Goal: Information Seeking & Learning: Learn about a topic

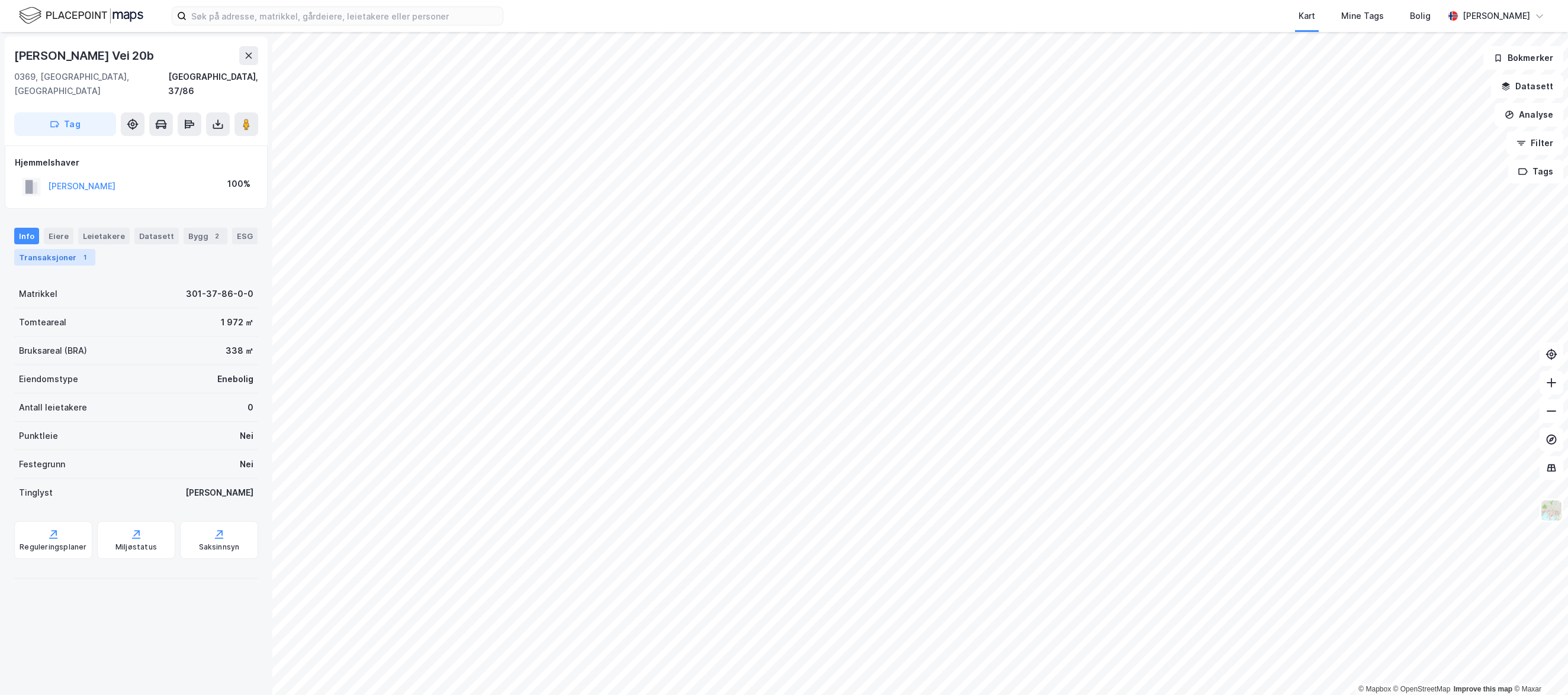
click at [43, 249] on div "Transaksjoner 1" at bounding box center [54, 258] width 81 height 17
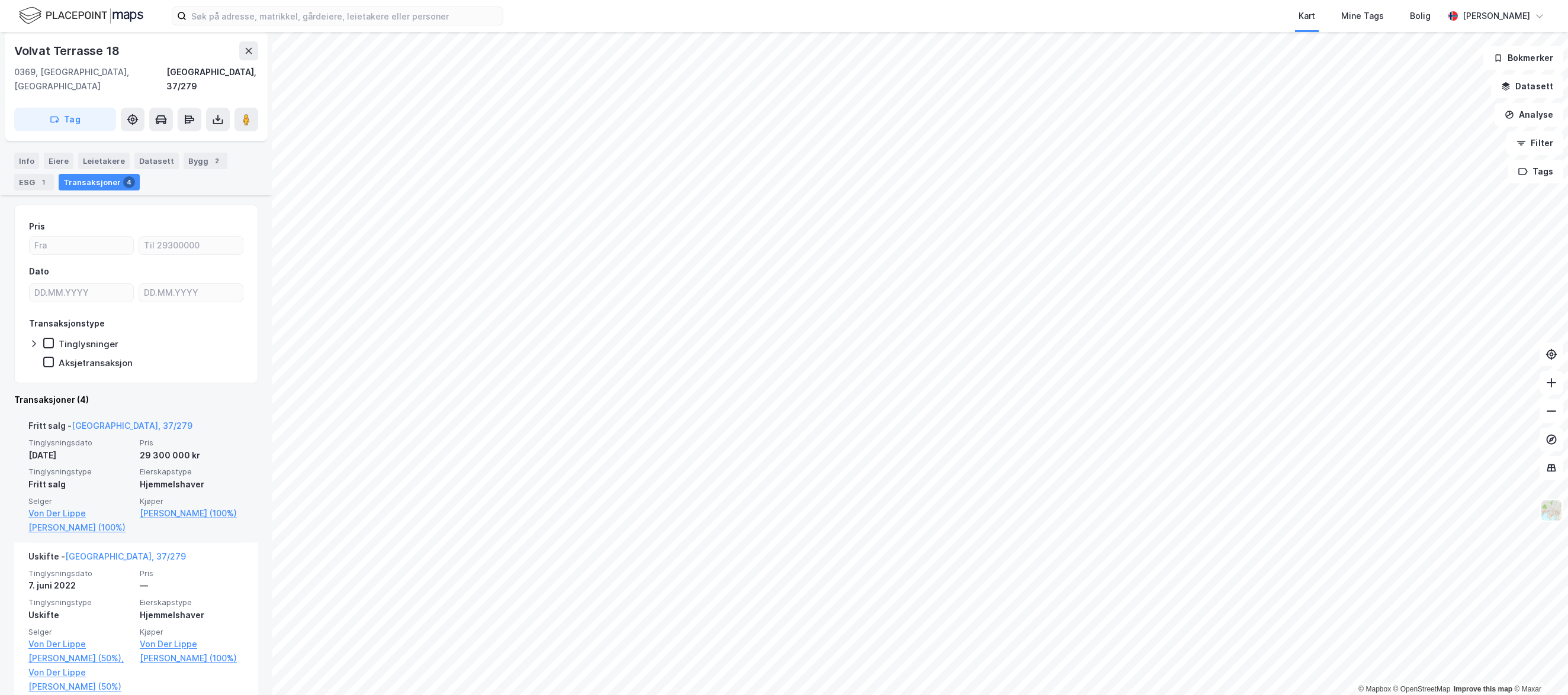
scroll to position [119, 0]
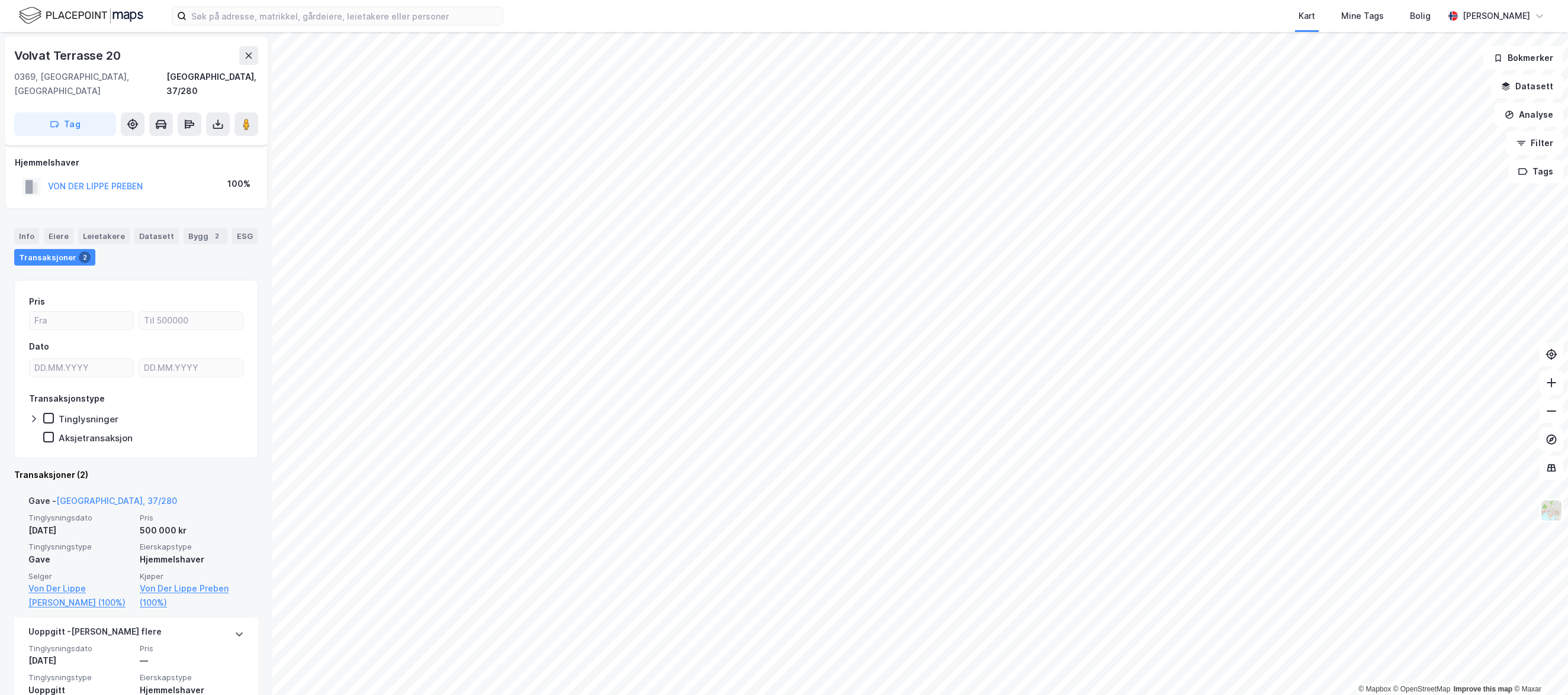
scroll to position [52, 0]
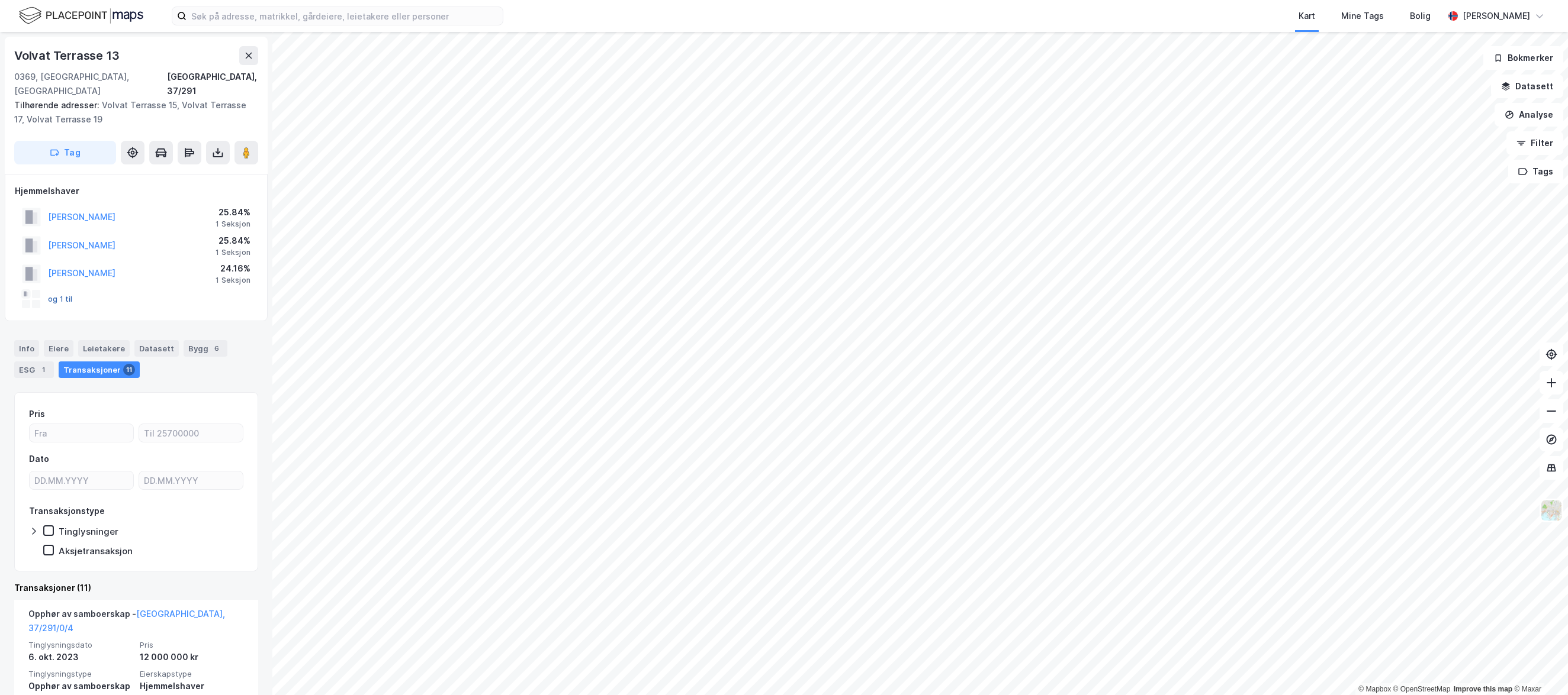
click at [0, 0] on button "og 1 til" at bounding box center [0, 0] width 0 height 0
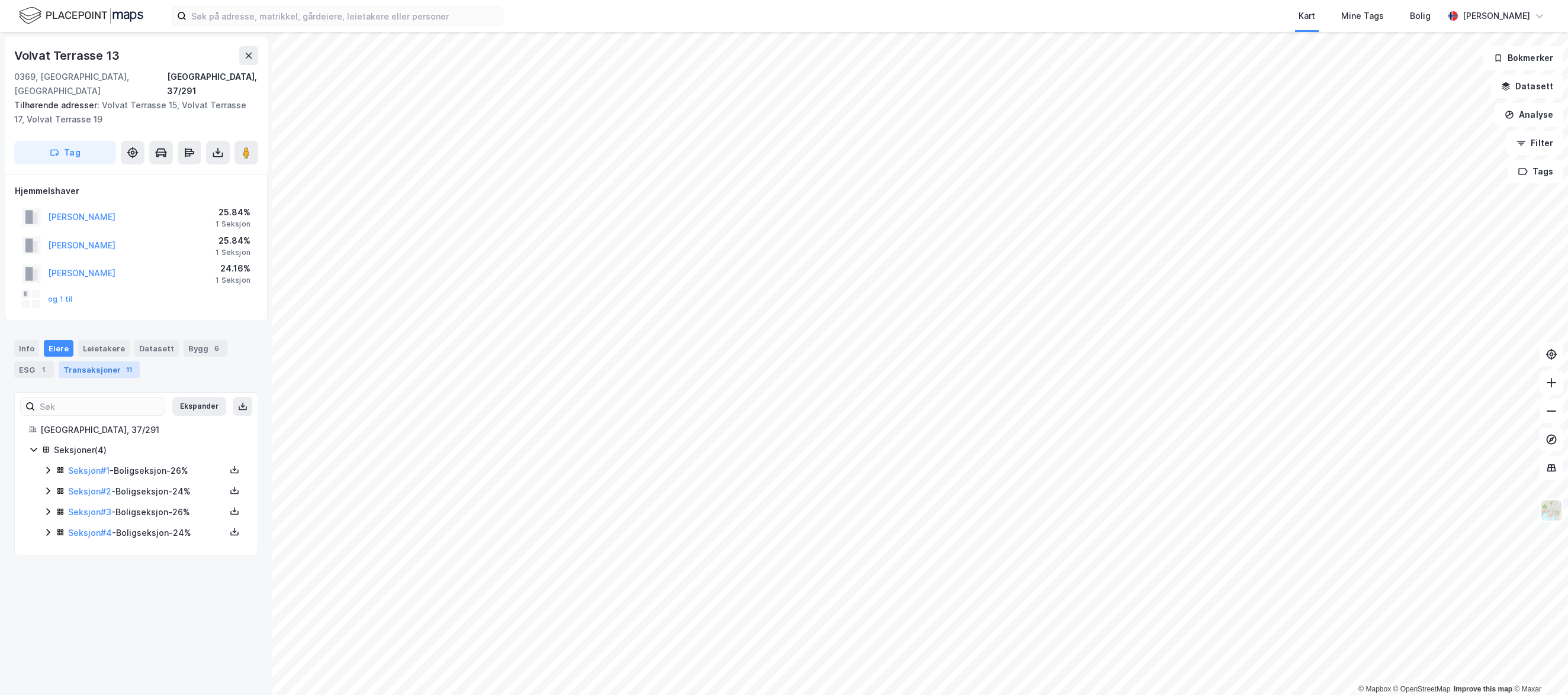
click at [88, 362] on div "Transaksjoner 11" at bounding box center [99, 370] width 81 height 17
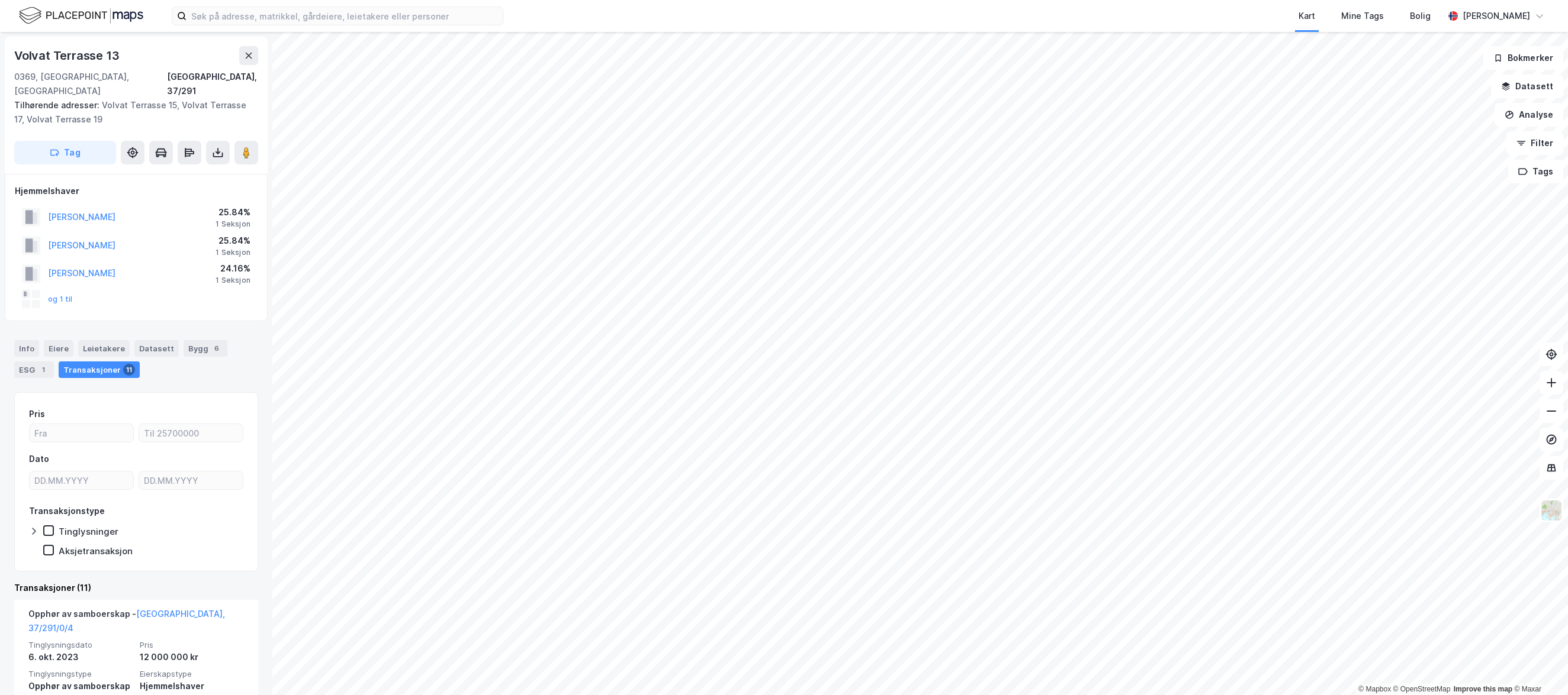
scroll to position [178, 0]
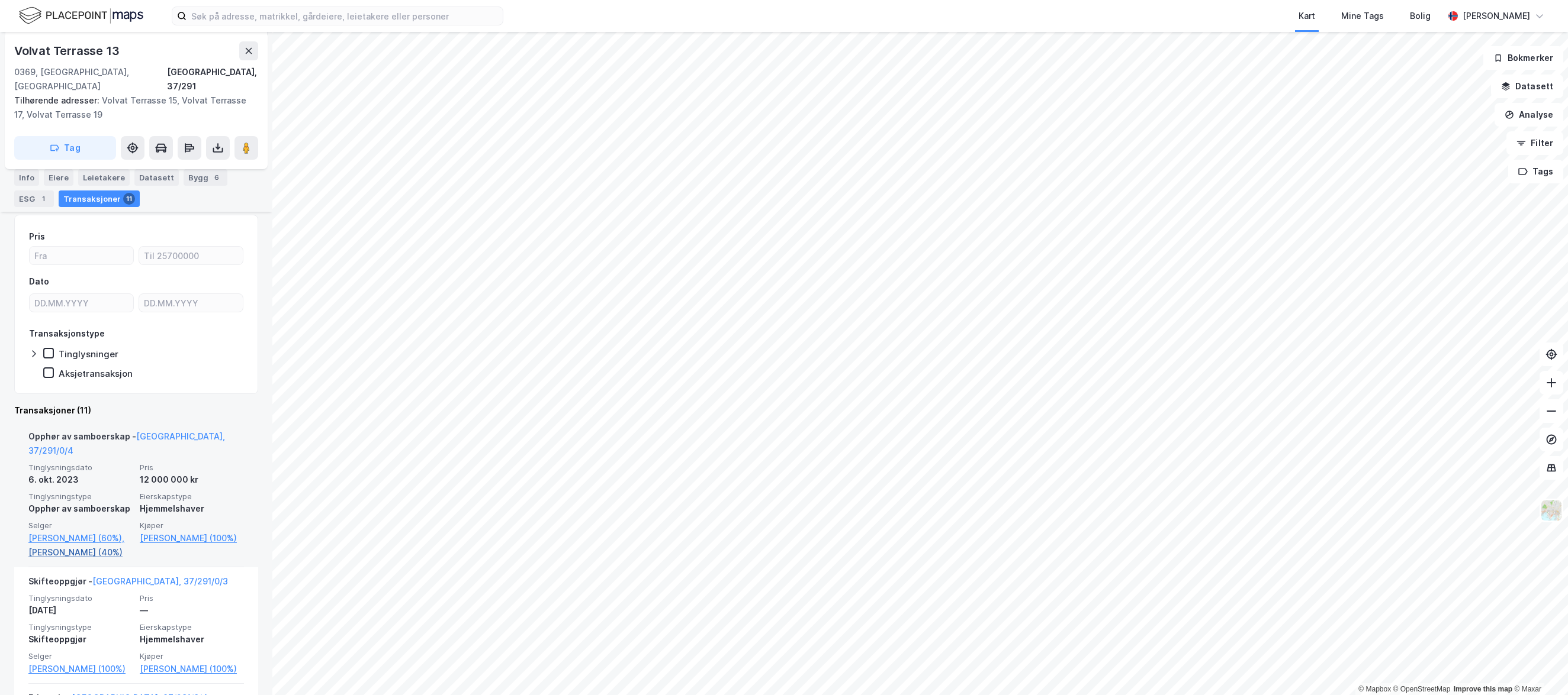
drag, startPoint x: 16, startPoint y: 536, endPoint x: 128, endPoint y: 536, distance: 112.0
click at [128, 536] on div "Opphør av samboerskap - [GEOGRAPHIC_DATA], 37/291/0/4 Tinglysningsdato [DATE] P…" at bounding box center [136, 495] width 244 height 145
copy link "[PERSON_NAME]"
drag, startPoint x: 18, startPoint y: 508, endPoint x: 121, endPoint y: 513, distance: 103.1
click at [121, 513] on div "Opphør av samboerskap - [GEOGRAPHIC_DATA], 37/291/0/4 Tinglysningsdato [DATE] P…" at bounding box center [136, 495] width 244 height 145
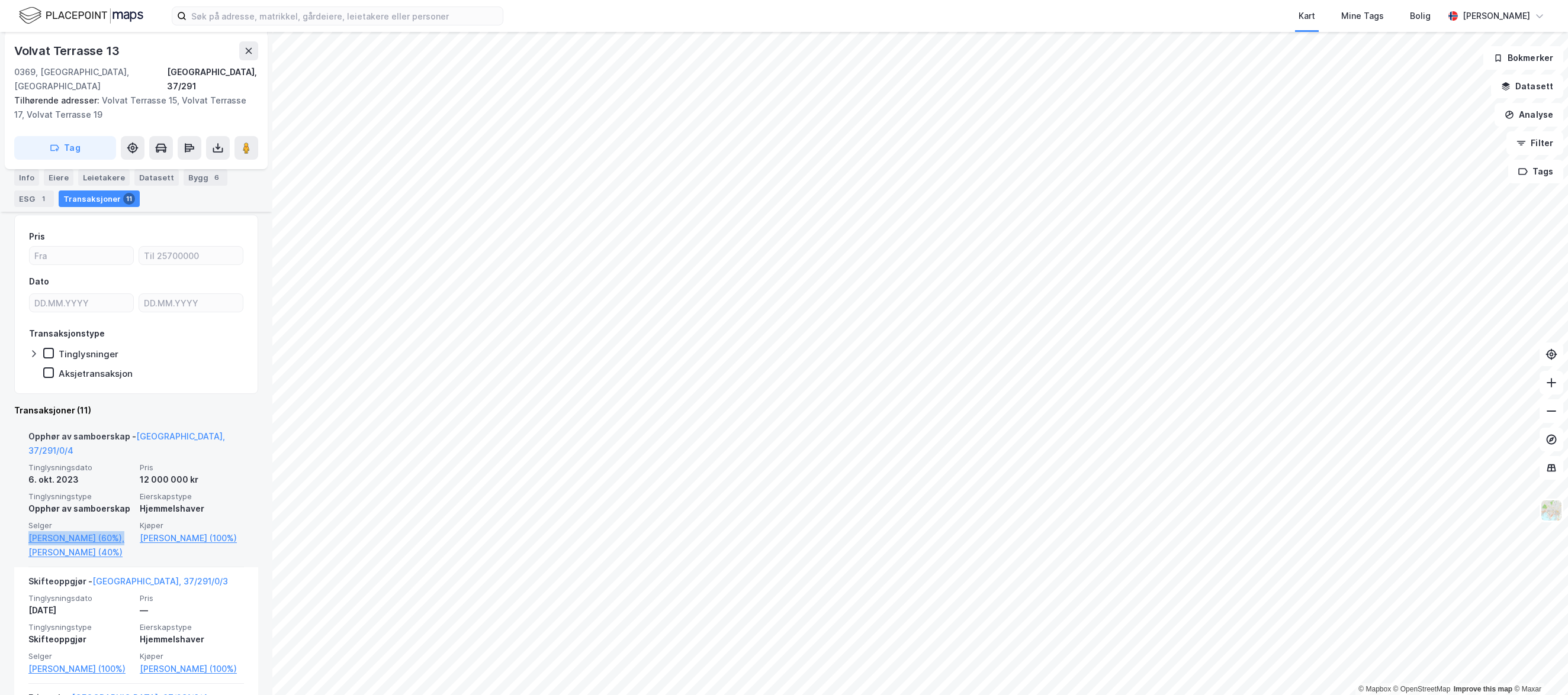
copy link "[PERSON_NAME]"
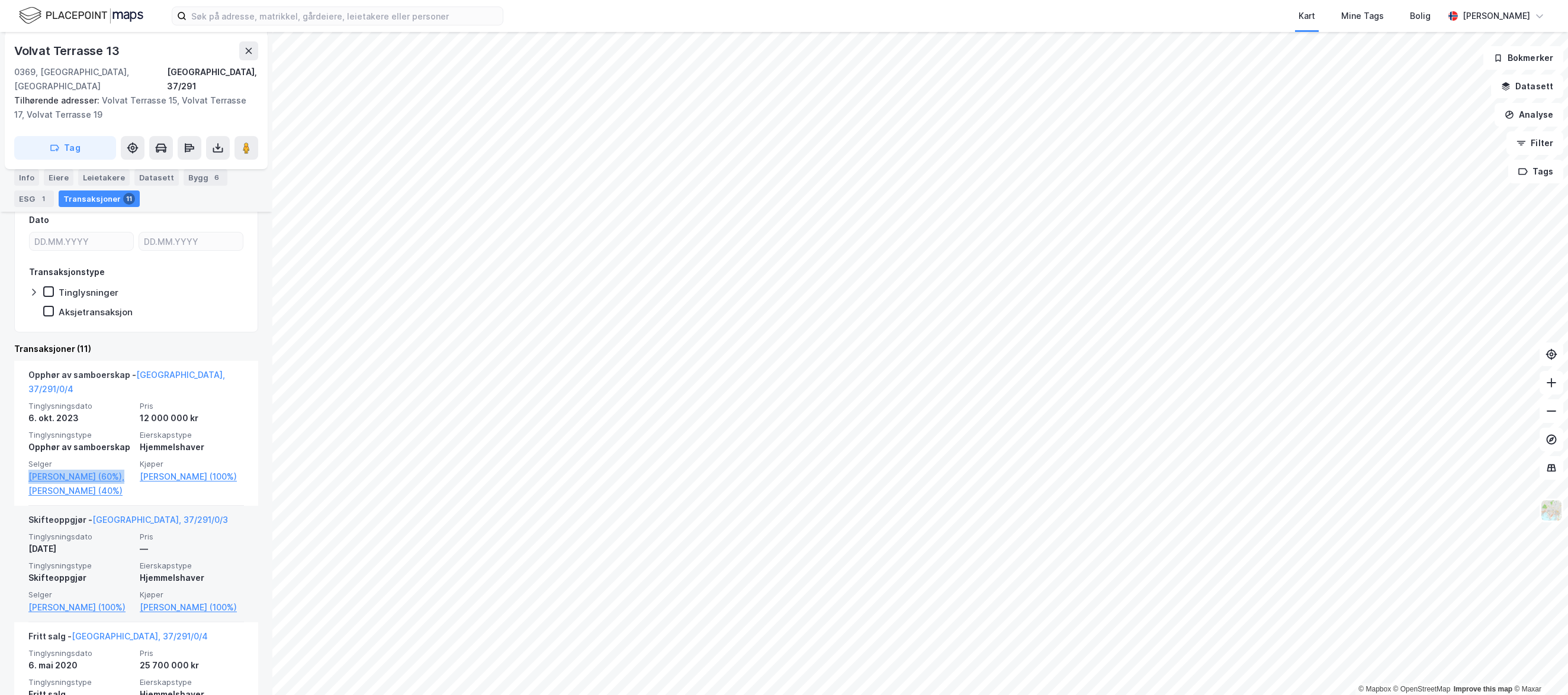
scroll to position [296, 0]
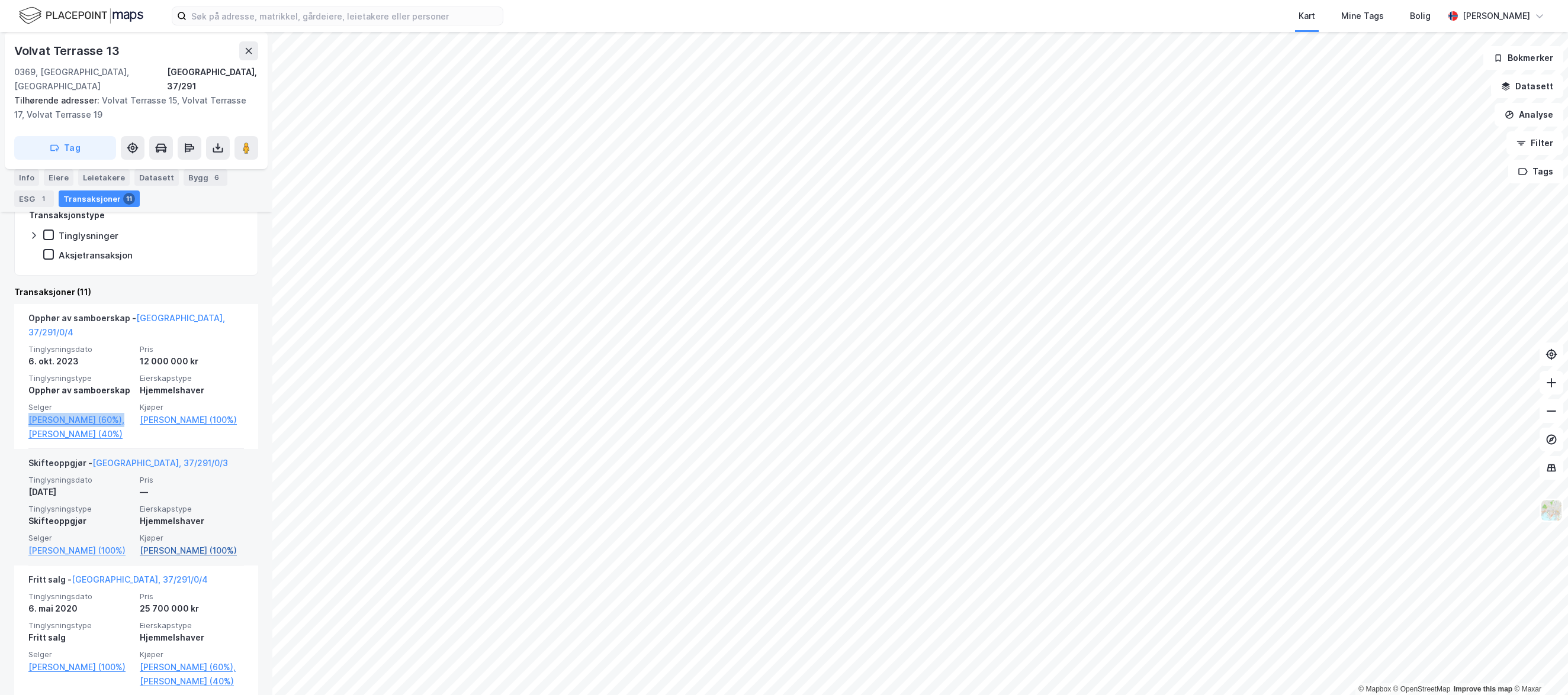
drag, startPoint x: 235, startPoint y: 553, endPoint x: 136, endPoint y: 556, distance: 99.0
click at [136, 556] on div "Skifteoppgjør - [GEOGRAPHIC_DATA], 37/291/0/3 Tinglysningsdato [DATE] Pris — Ti…" at bounding box center [136, 506] width 244 height 116
copy link "[PERSON_NAME]"
click at [303, 15] on input at bounding box center [344, 15] width 316 height 18
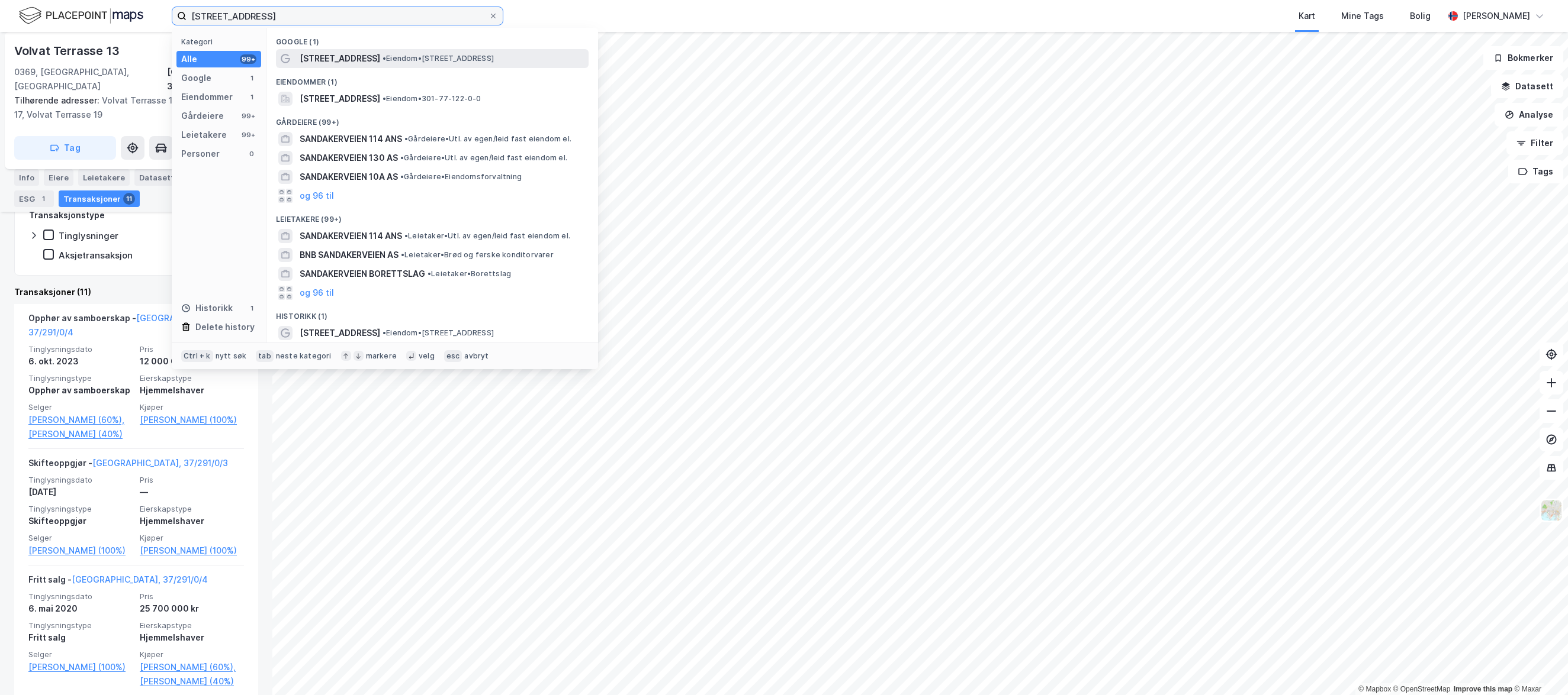
type input "[STREET_ADDRESS]"
click at [340, 60] on span "[STREET_ADDRESS]" at bounding box center [340, 58] width 81 height 14
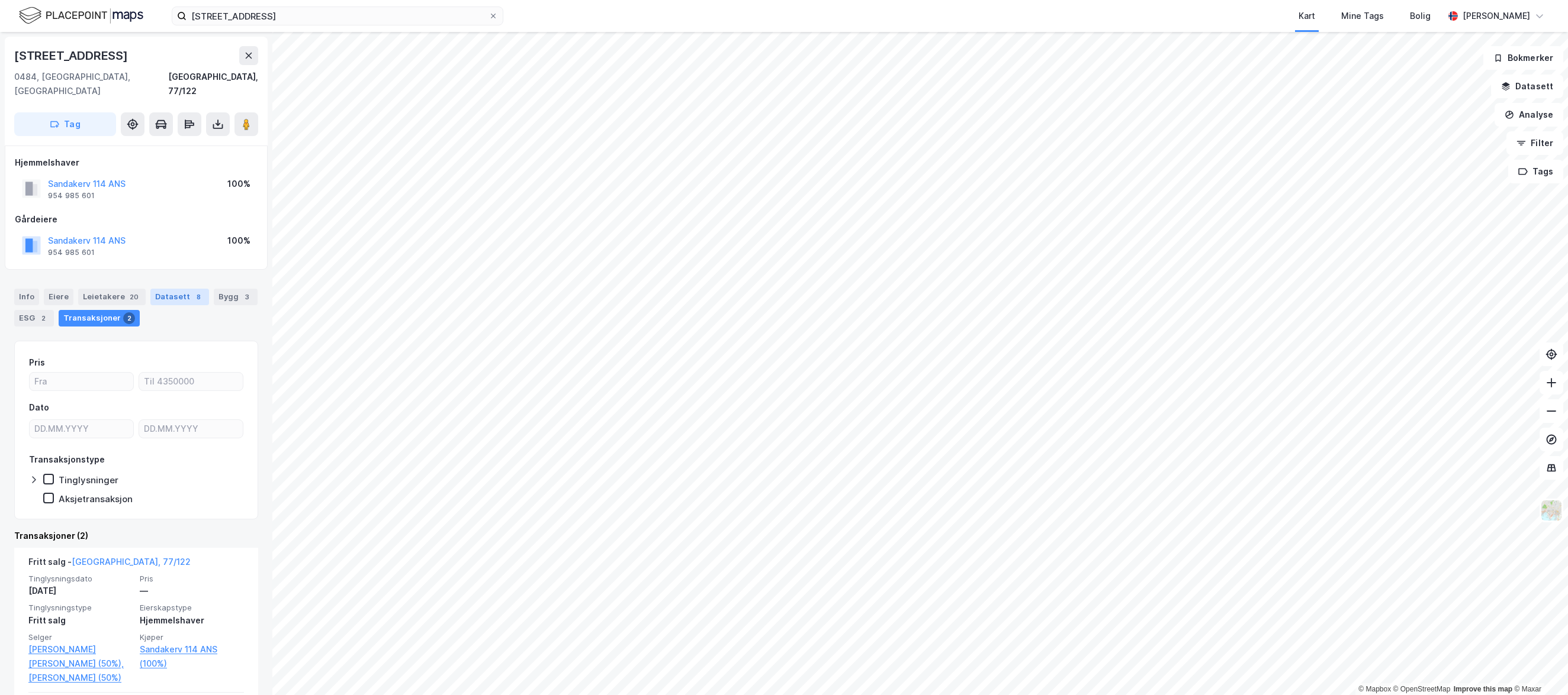
click at [197, 289] on div "Datasett 8" at bounding box center [179, 297] width 59 height 17
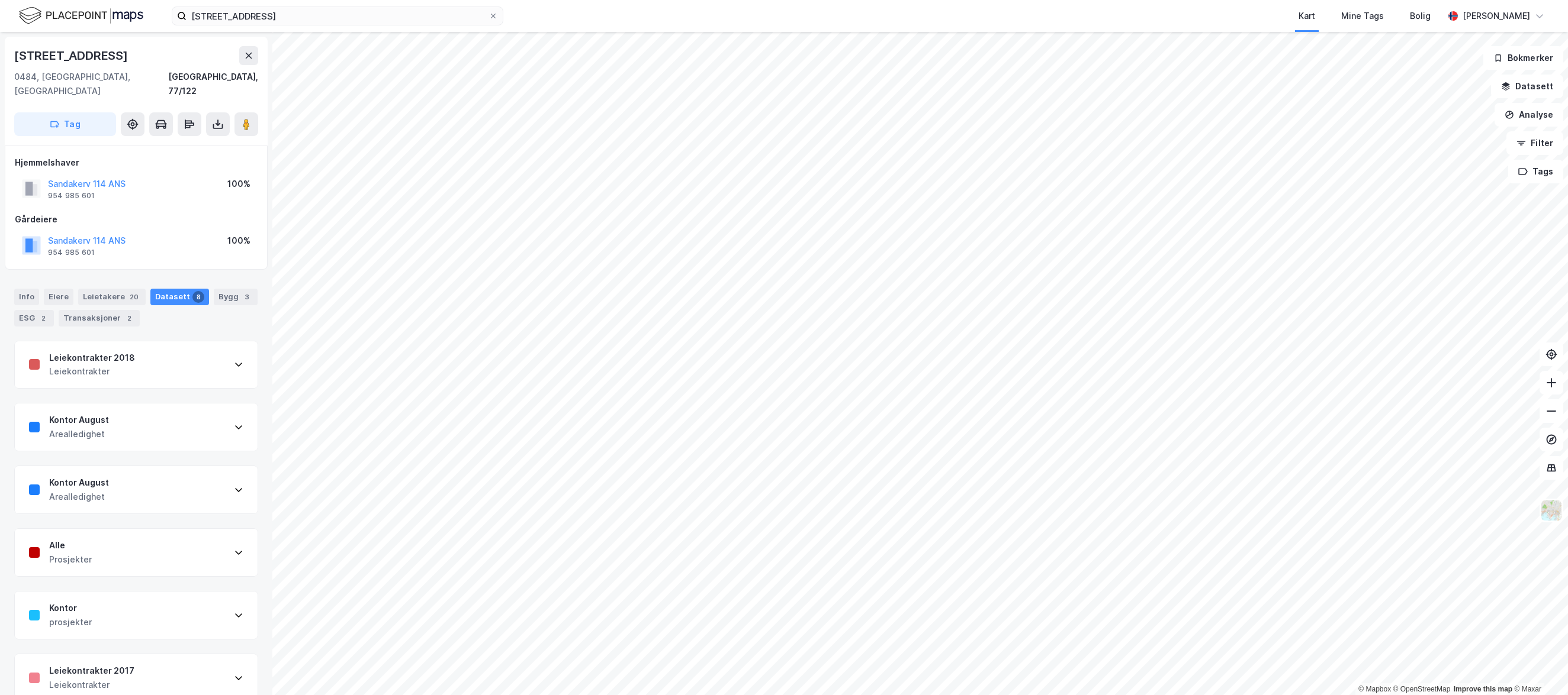
click at [126, 421] on div "Kontor August Arealledighet" at bounding box center [136, 426] width 243 height 47
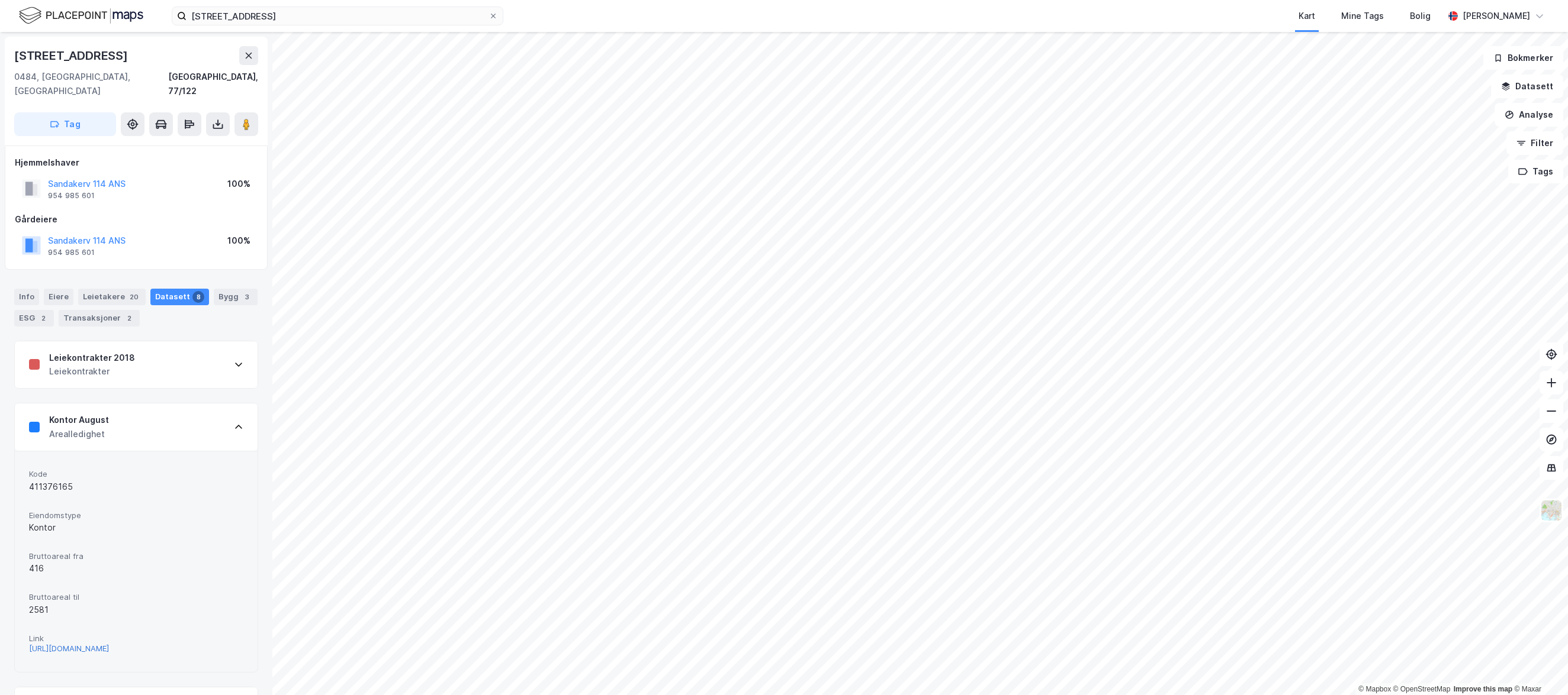
click at [102, 647] on div "[URL][DOMAIN_NAME]" at bounding box center [69, 648] width 80 height 10
click at [89, 413] on div "Kontor August" at bounding box center [79, 420] width 60 height 14
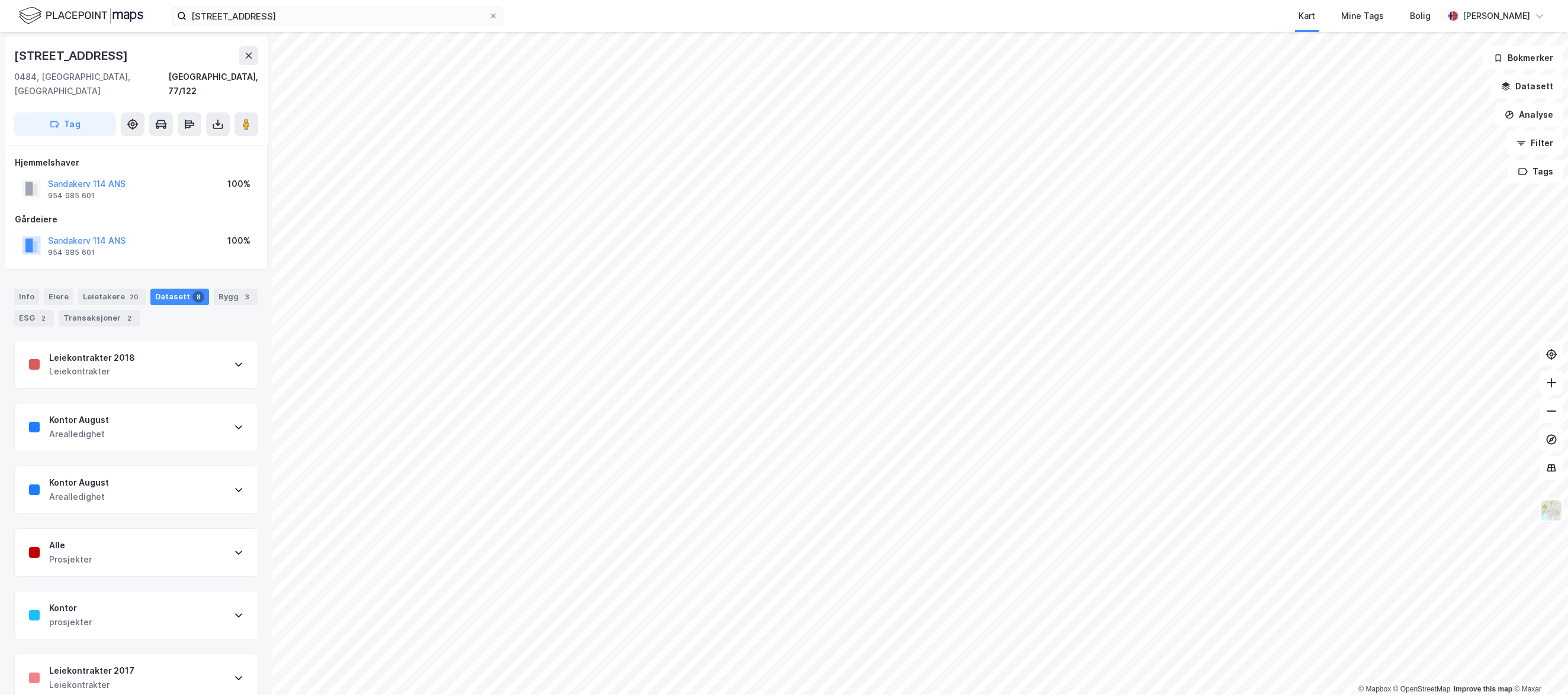
click at [90, 490] on div "Arealledighet" at bounding box center [79, 496] width 60 height 14
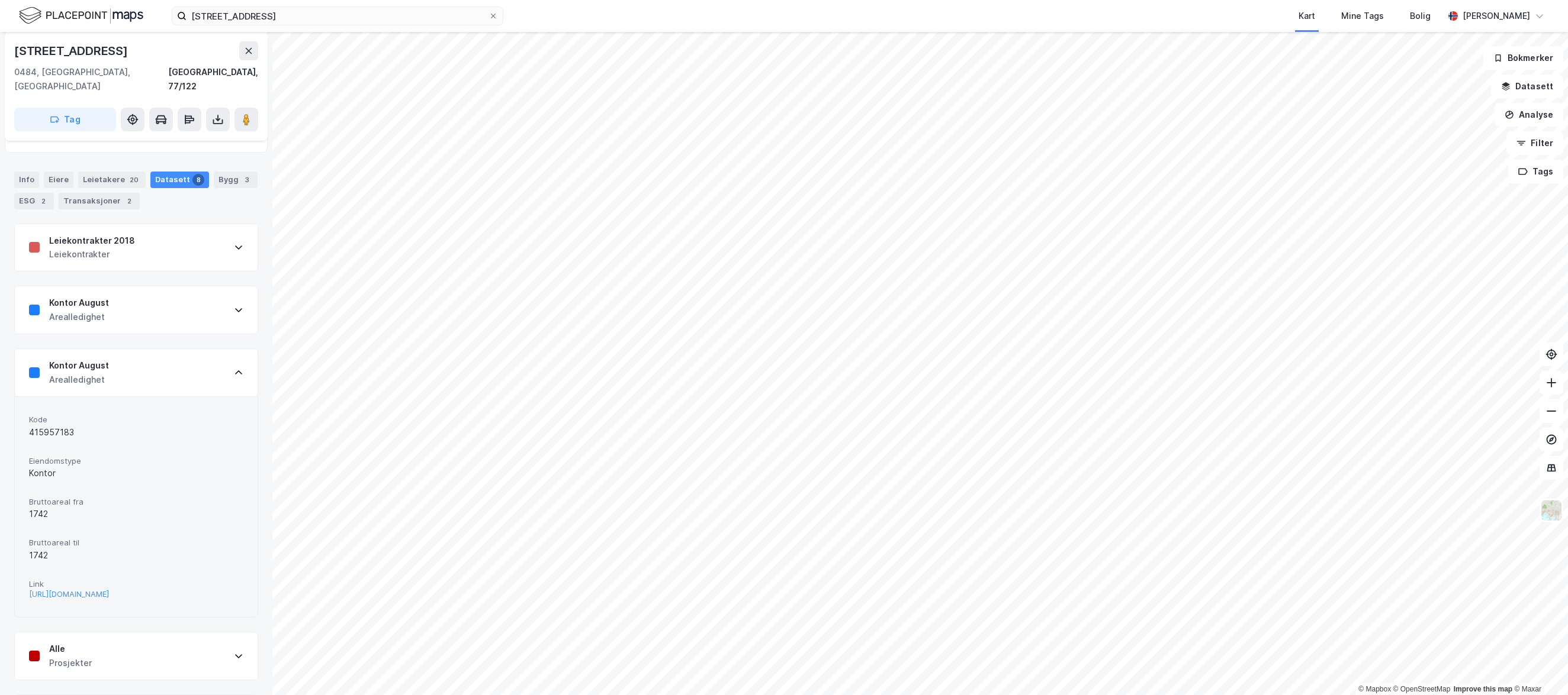
scroll to position [119, 0]
click at [102, 588] on div "[URL][DOMAIN_NAME]" at bounding box center [69, 593] width 80 height 10
click at [100, 295] on div "Kontor August" at bounding box center [79, 302] width 60 height 14
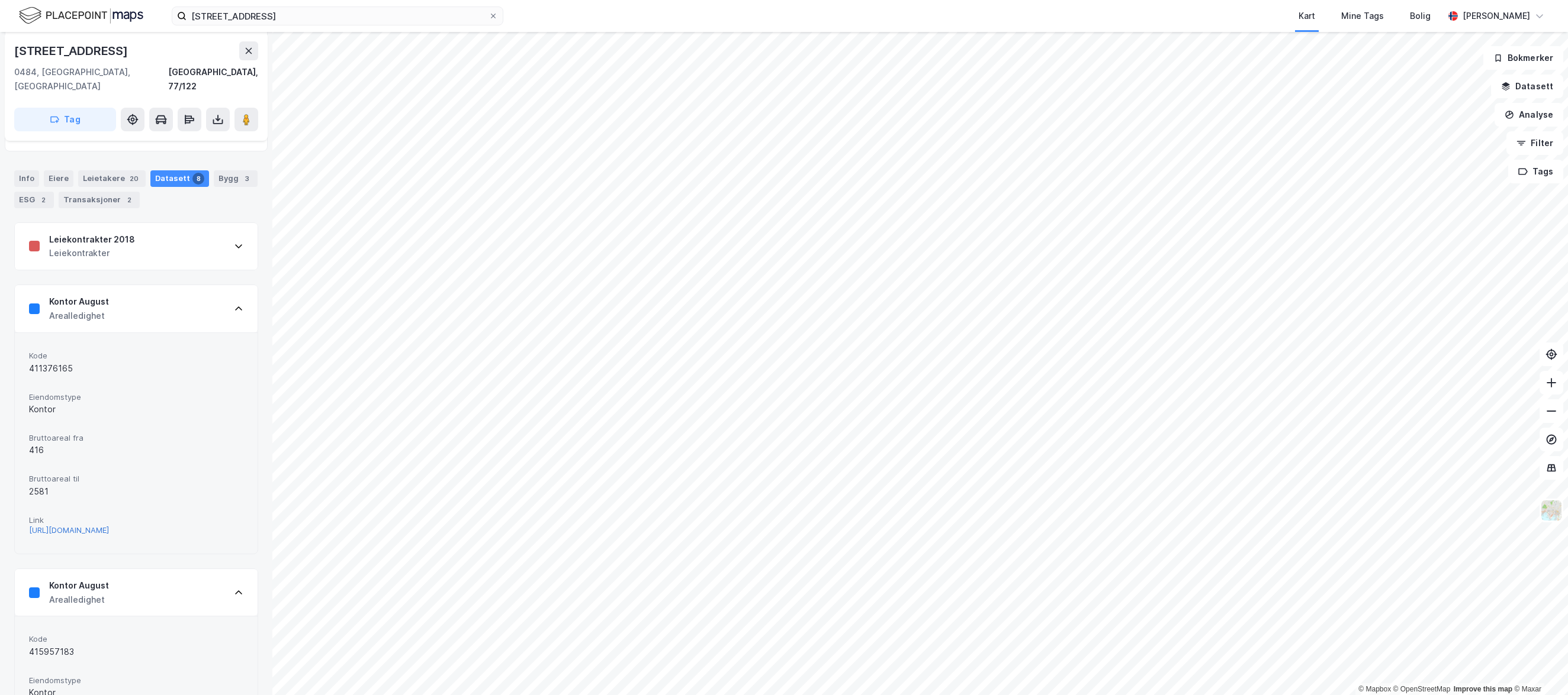
click at [102, 526] on div "[URL][DOMAIN_NAME]" at bounding box center [69, 530] width 80 height 10
click at [102, 256] on div "Leiekontrakter 2018 Leiekontrakter" at bounding box center [136, 246] width 243 height 47
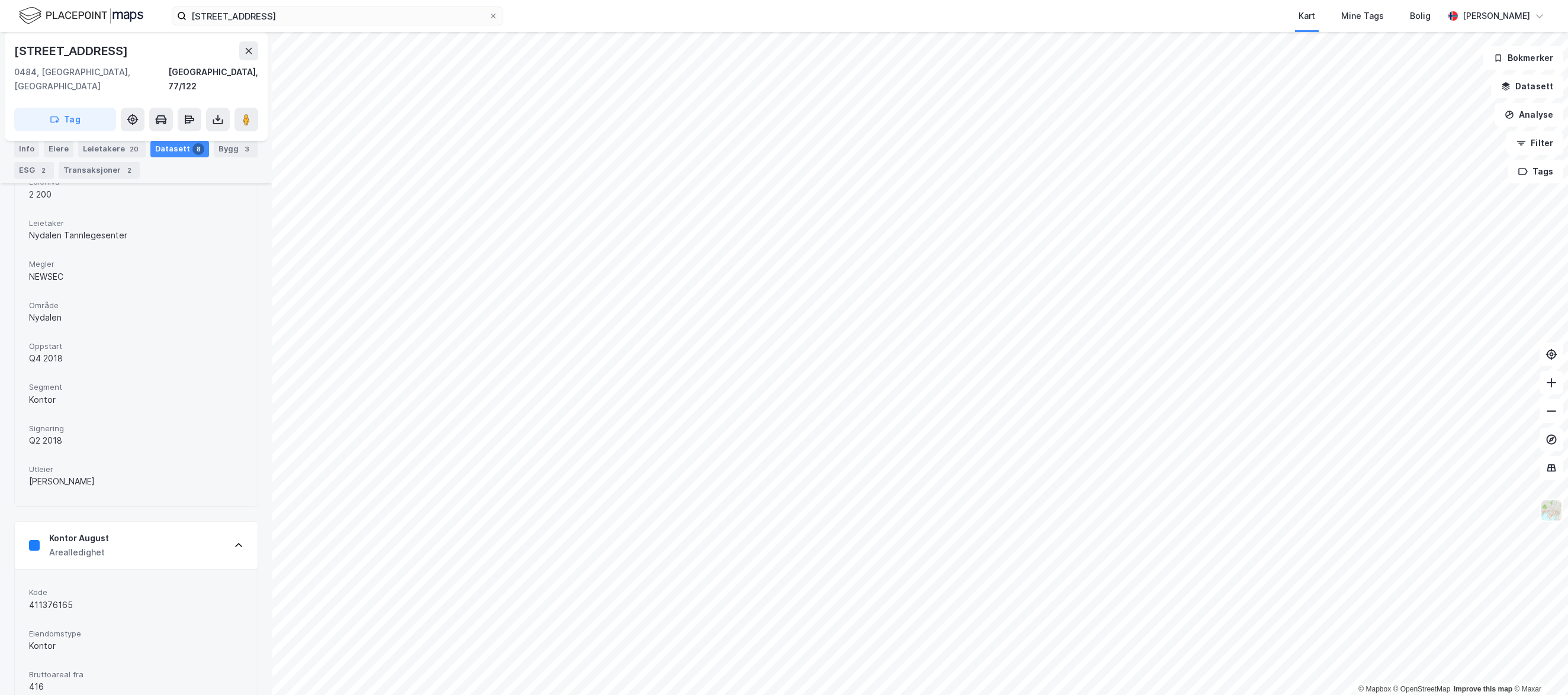
scroll to position [414, 0]
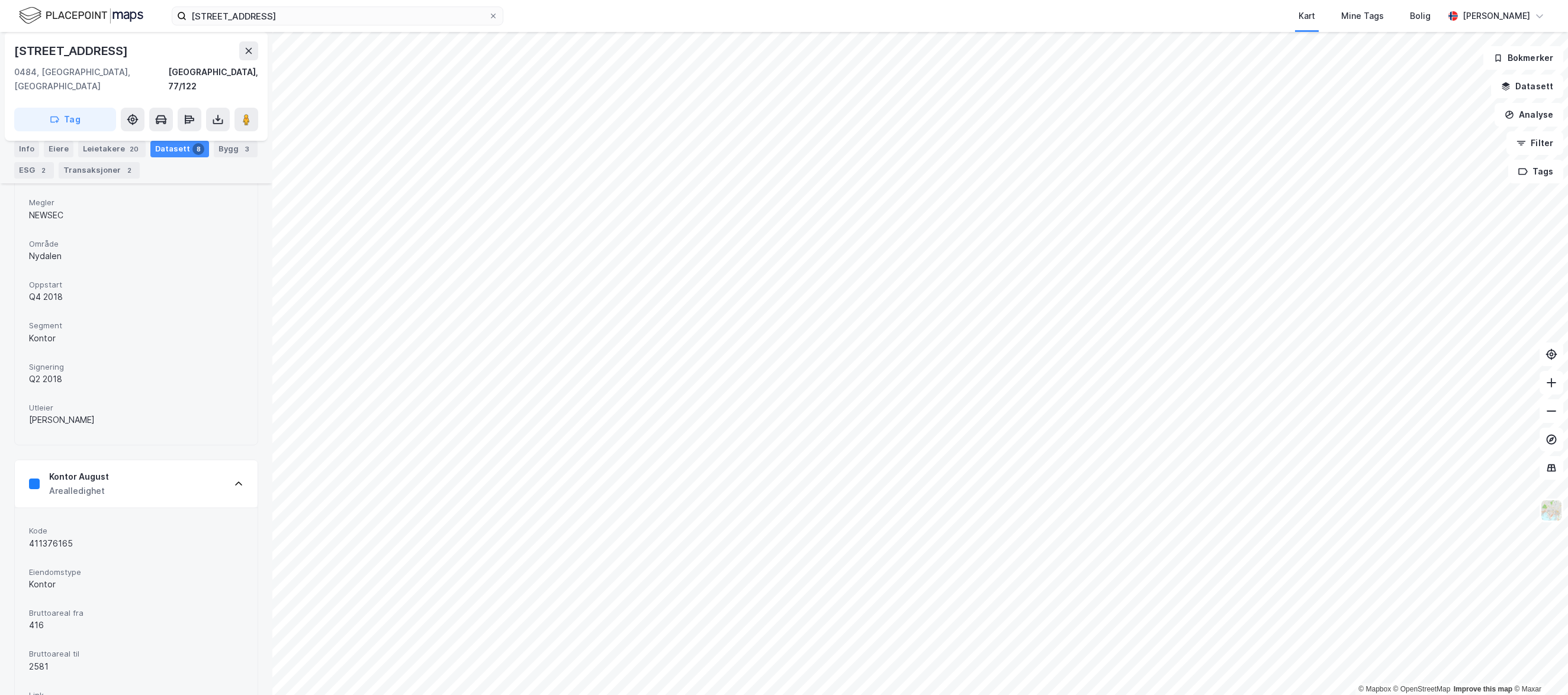
click at [155, 481] on div "Kontor August Arealledighet" at bounding box center [136, 483] width 243 height 47
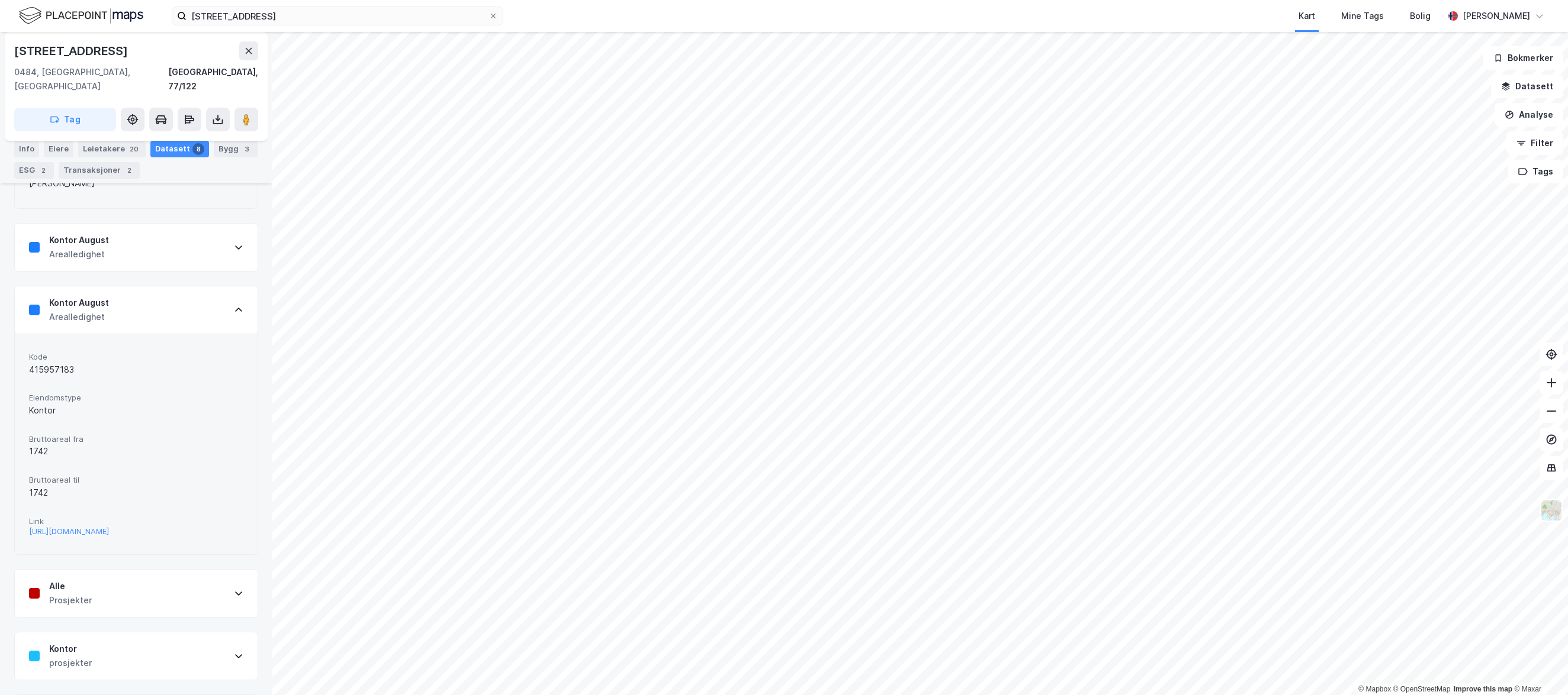
click at [190, 309] on div "Kontor August Arealledighet" at bounding box center [136, 309] width 243 height 47
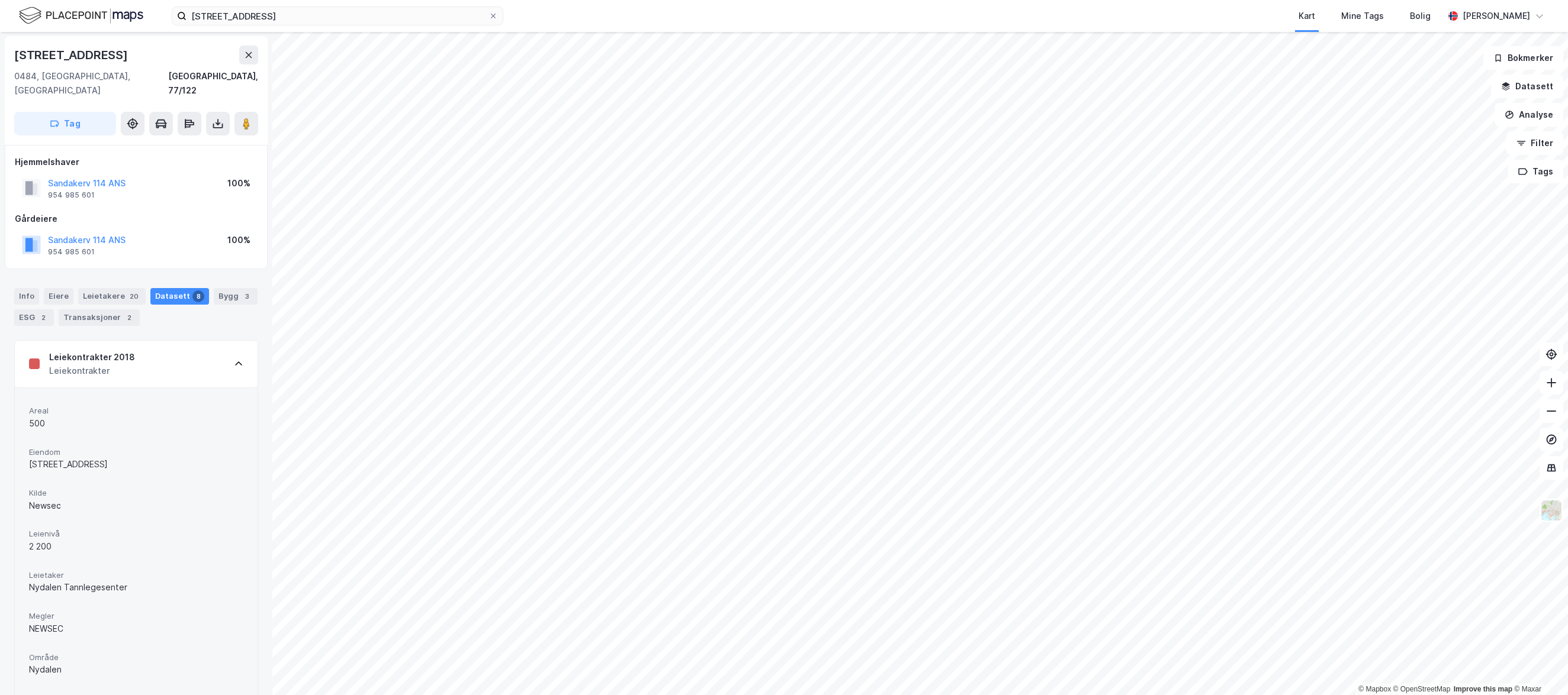
scroll to position [0, 0]
click at [173, 355] on div "Leiekontrakter 2018 Leiekontrakter" at bounding box center [136, 365] width 243 height 47
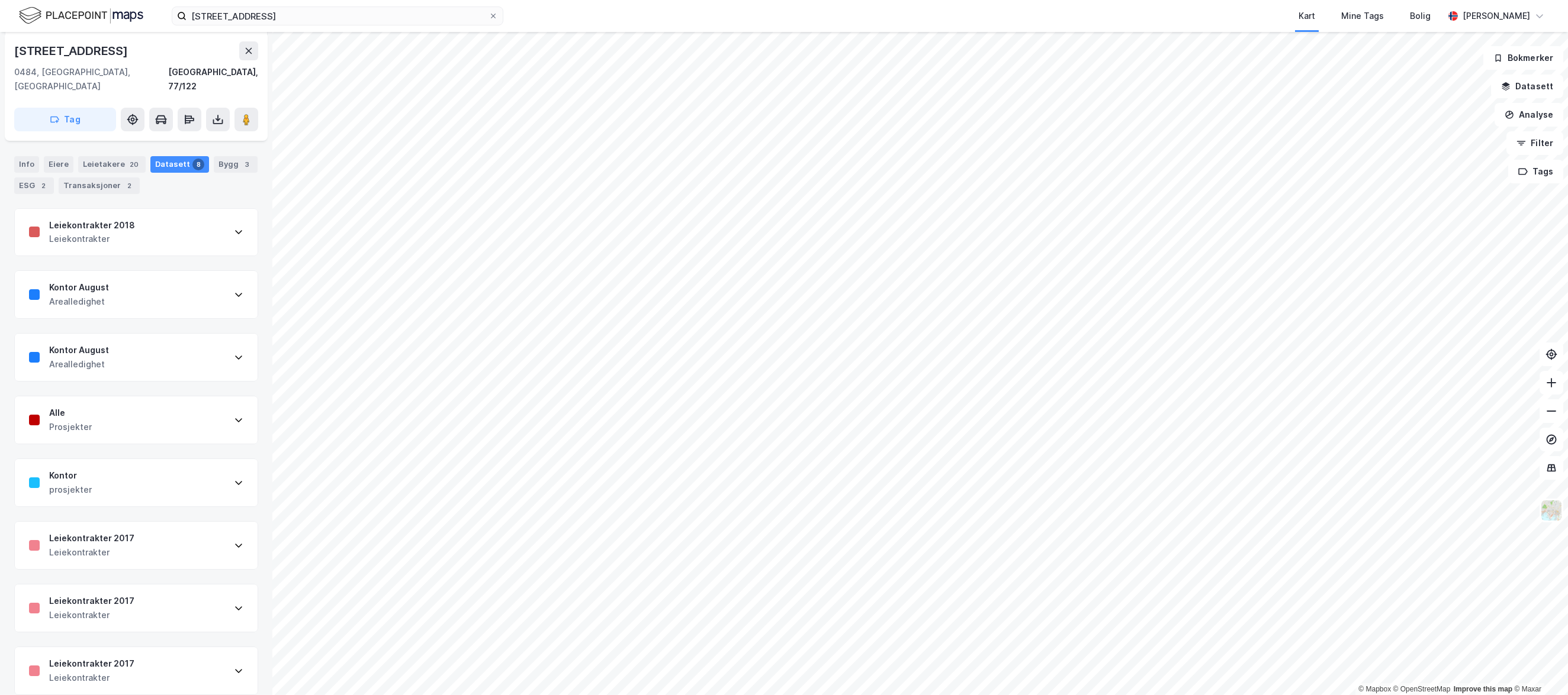
click at [131, 404] on div "Alle Prosjekter" at bounding box center [136, 419] width 243 height 47
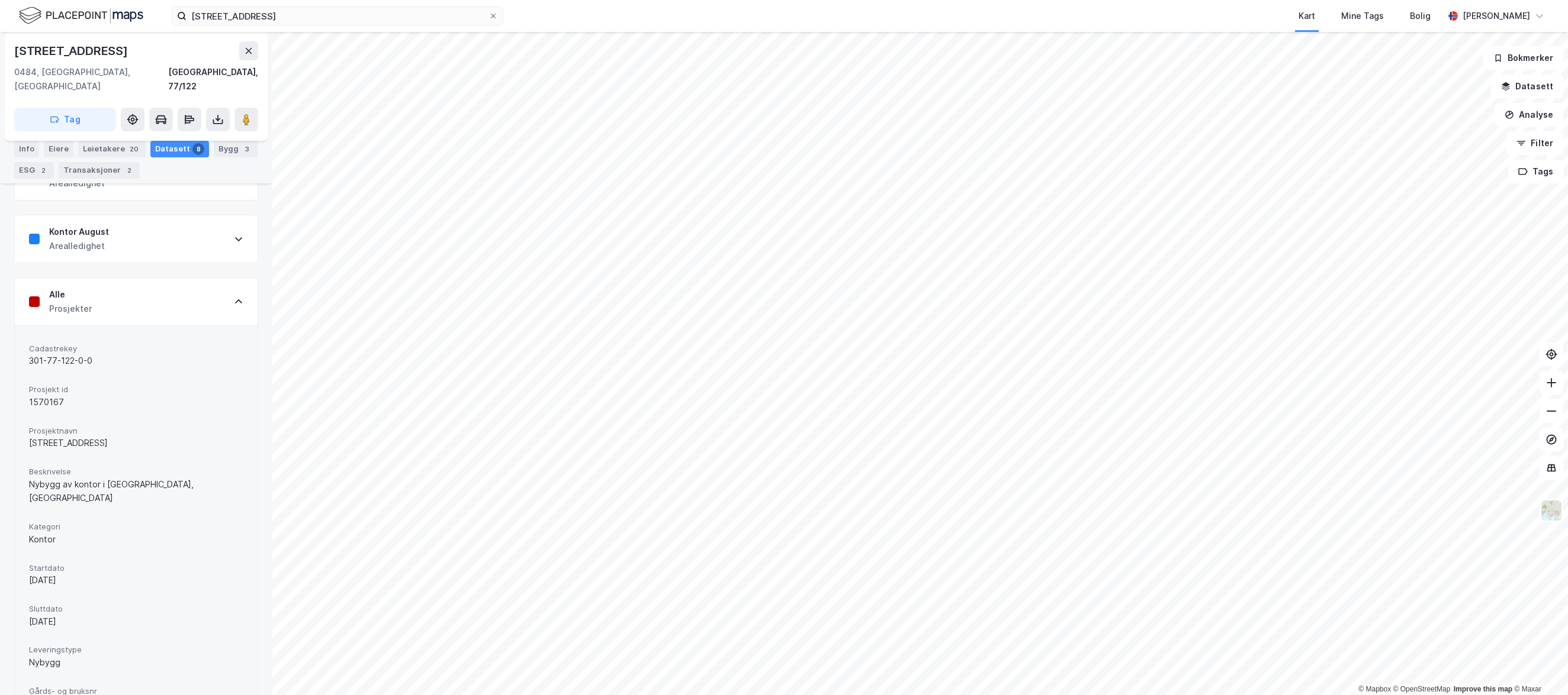
click at [145, 299] on div "Alle Prosjekter" at bounding box center [136, 301] width 243 height 47
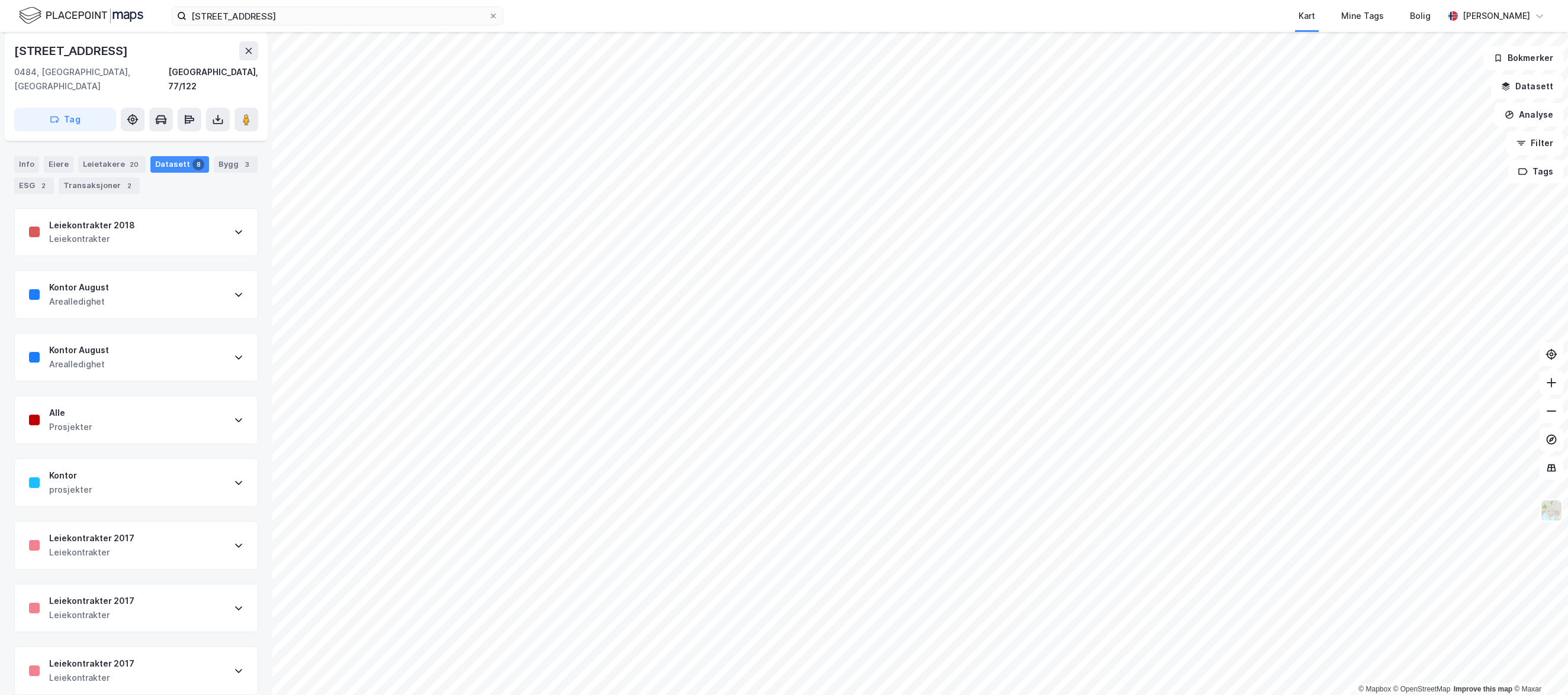
click at [142, 271] on div "Kontor August Arealledighet" at bounding box center [136, 294] width 243 height 47
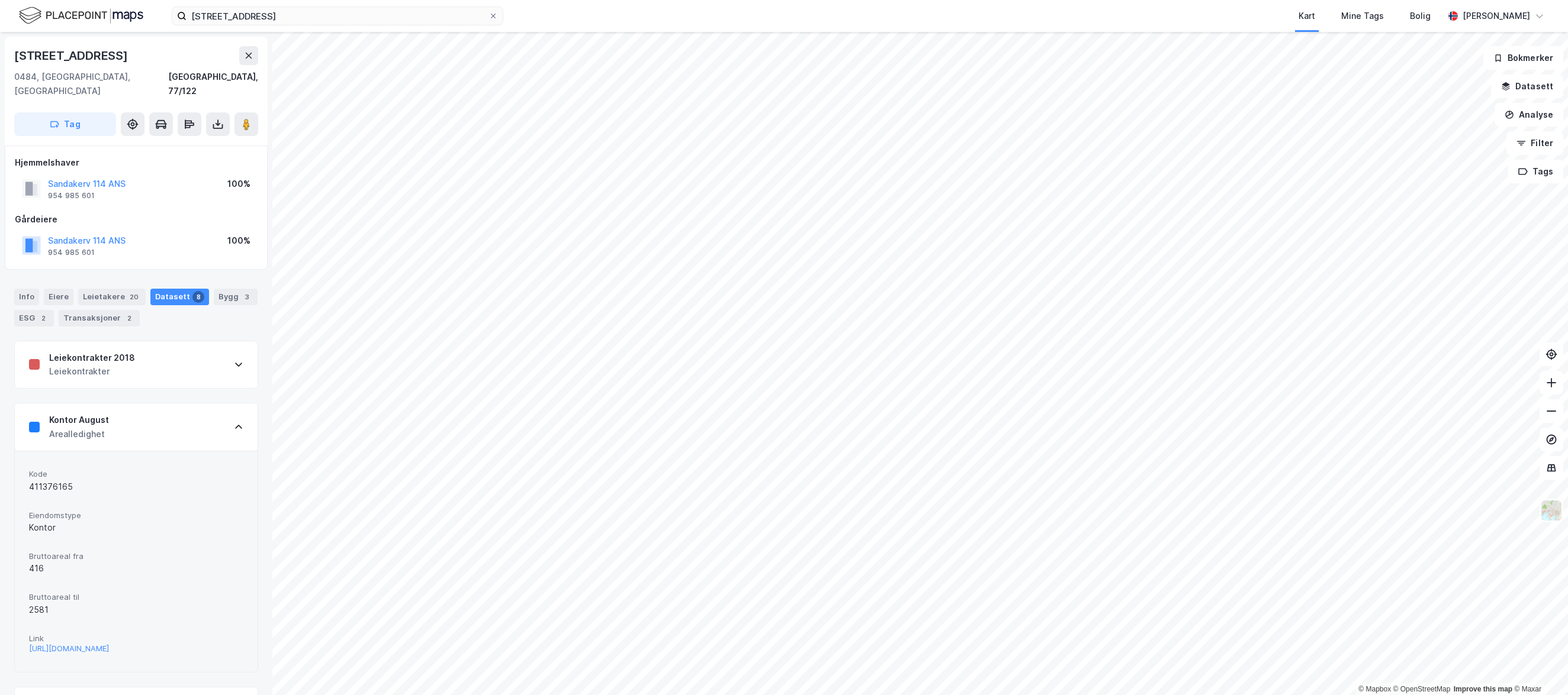
click at [155, 416] on div "Kontor August Arealledighet" at bounding box center [136, 426] width 243 height 47
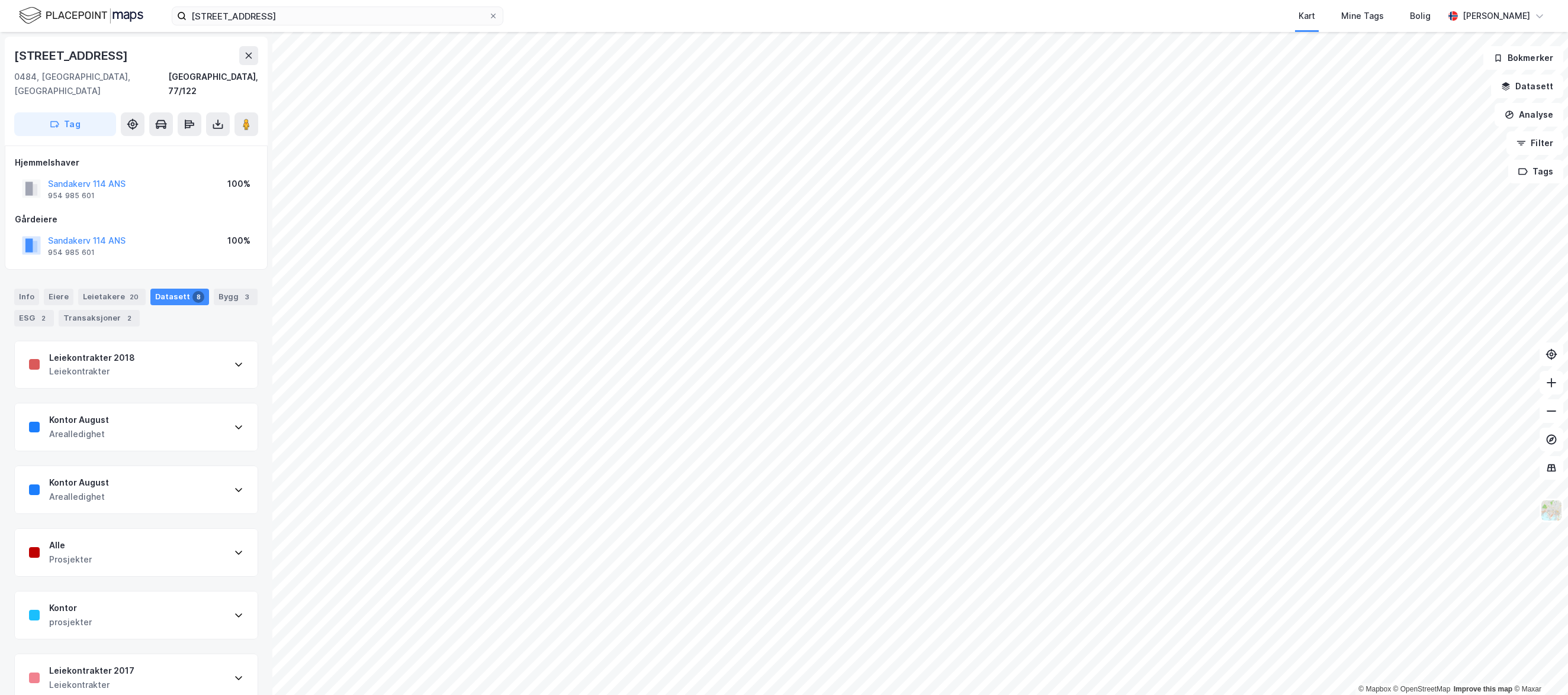
click at [159, 353] on div "Leiekontrakter 2018 Leiekontrakter" at bounding box center [136, 365] width 243 height 47
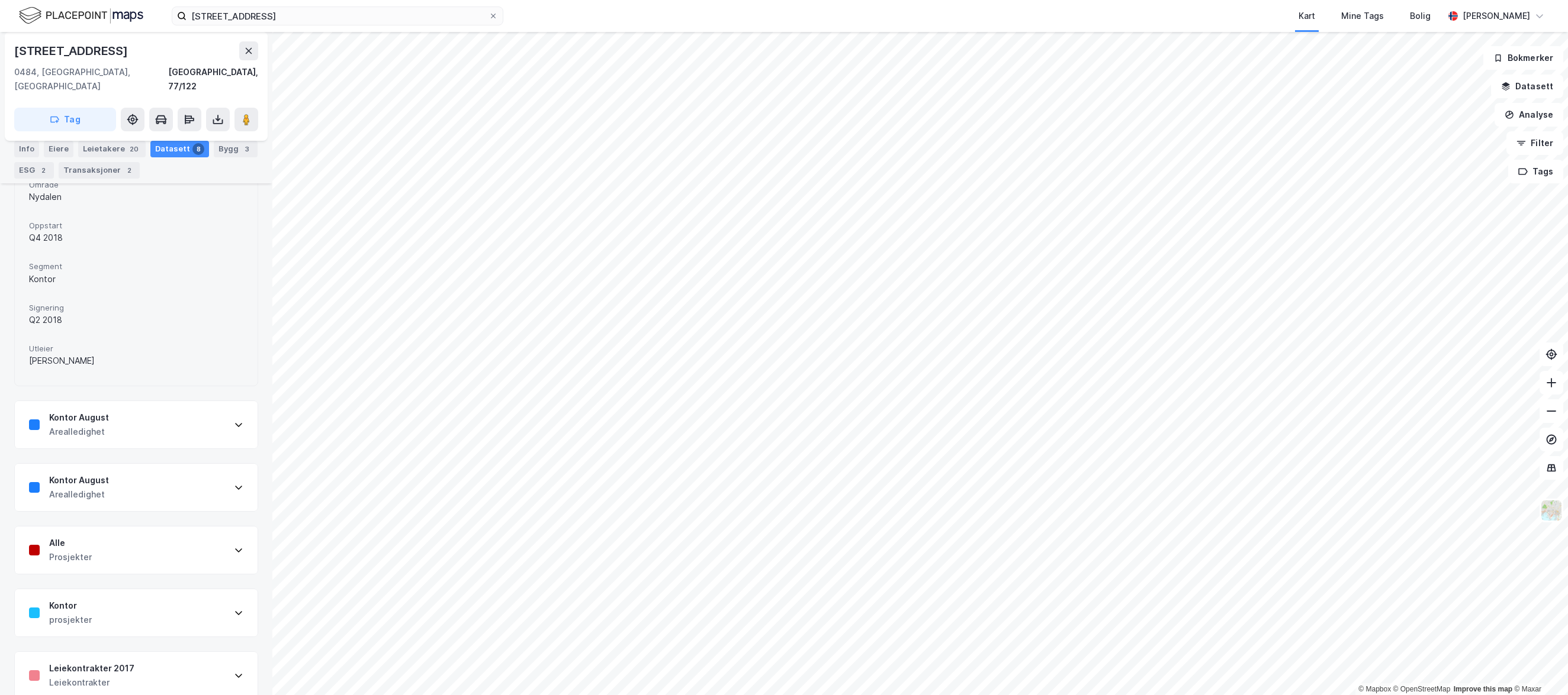
click at [106, 473] on div "Kontor August" at bounding box center [79, 480] width 60 height 14
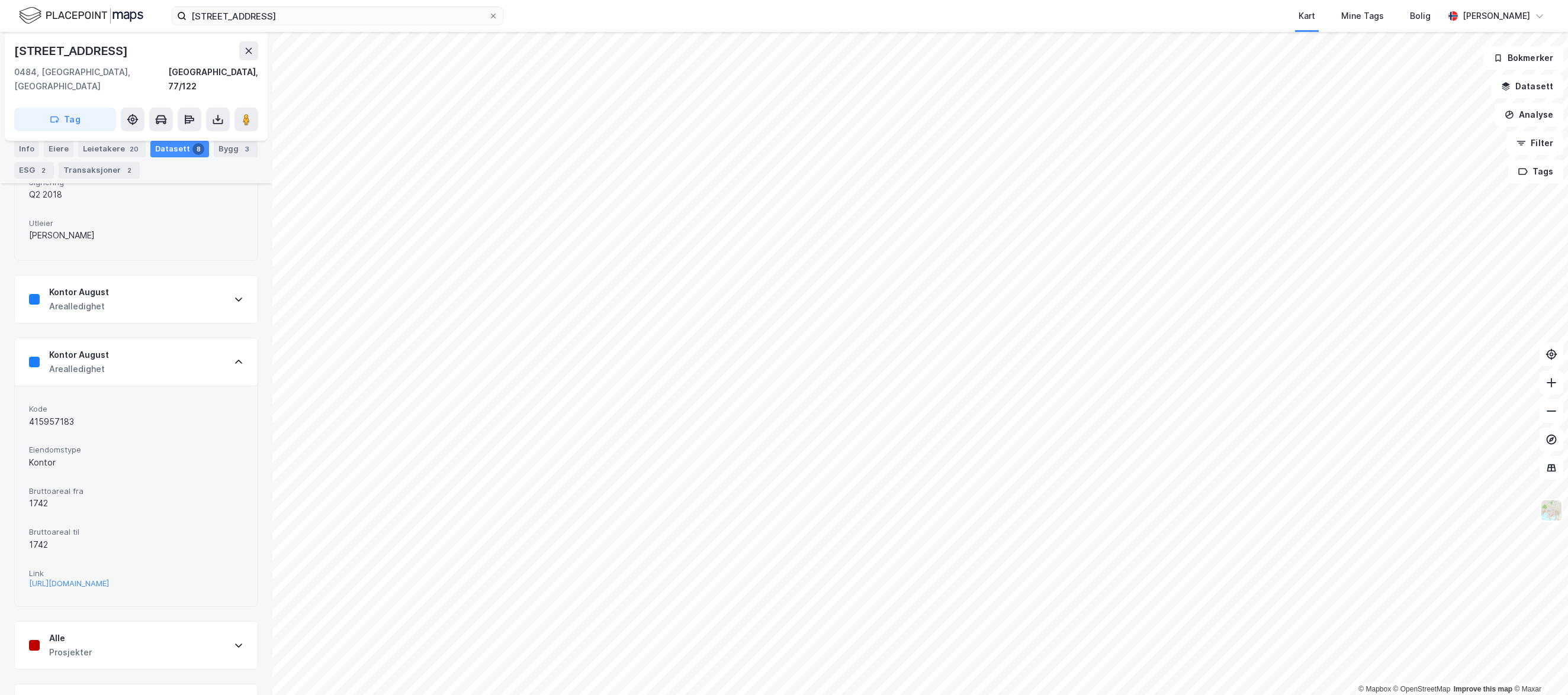
scroll to position [769, 0]
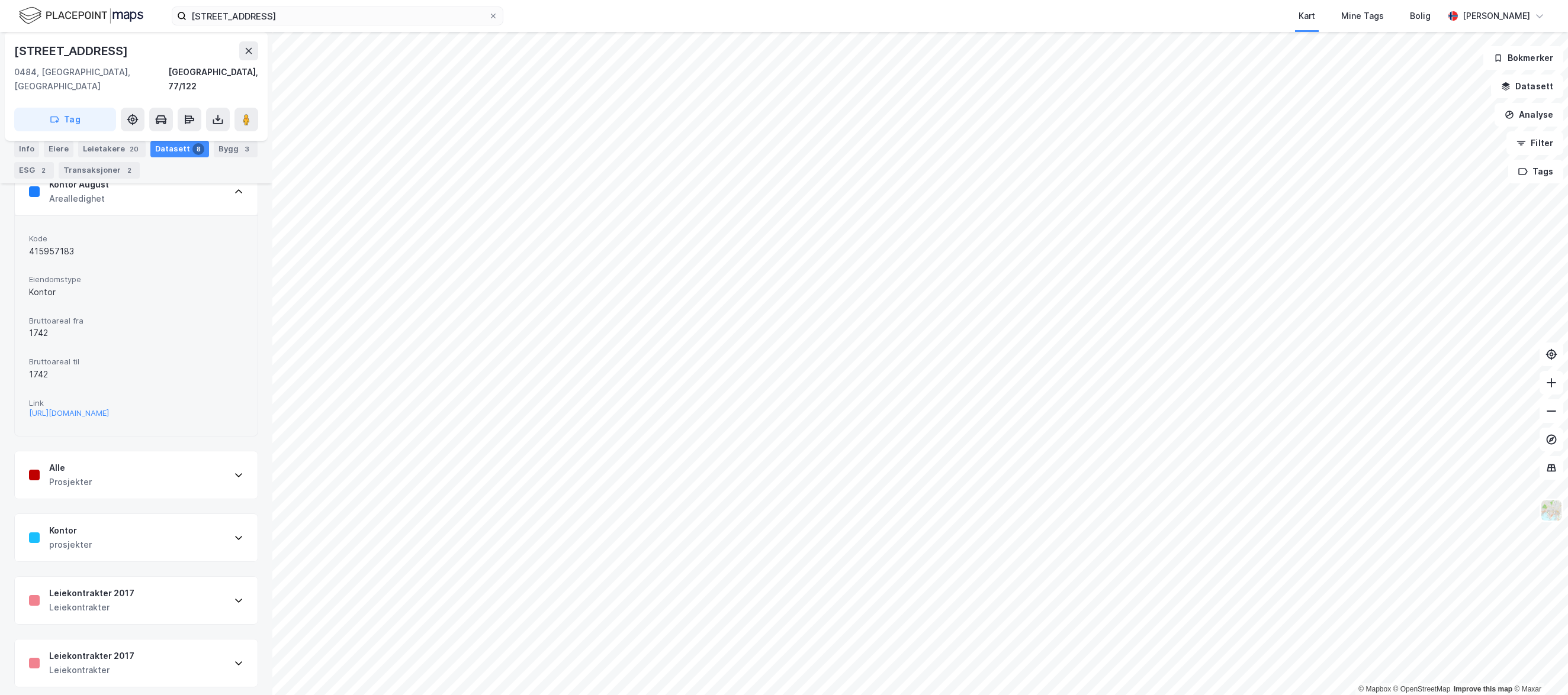
click at [102, 473] on div "Alle Prosjekter" at bounding box center [136, 475] width 243 height 47
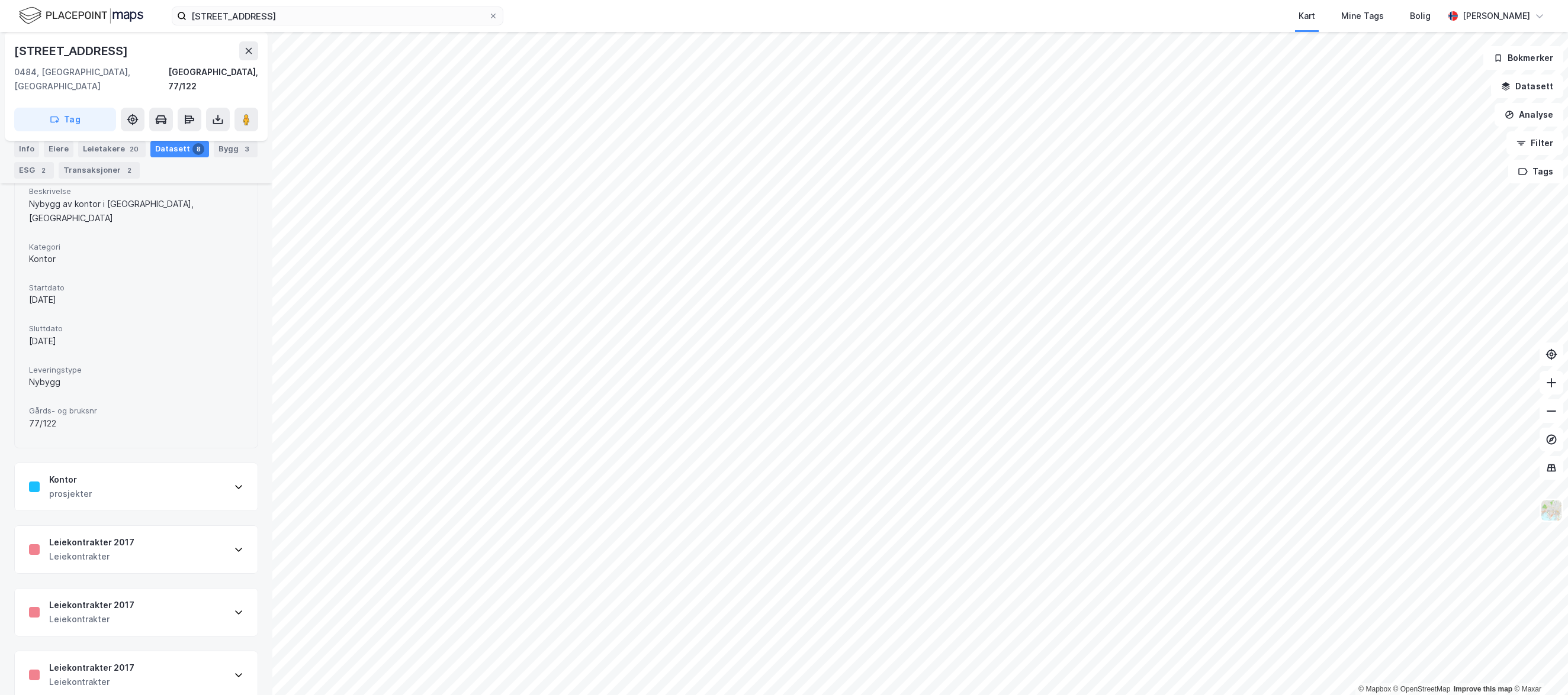
click at [104, 471] on div "Kontor prosjekter" at bounding box center [136, 486] width 243 height 47
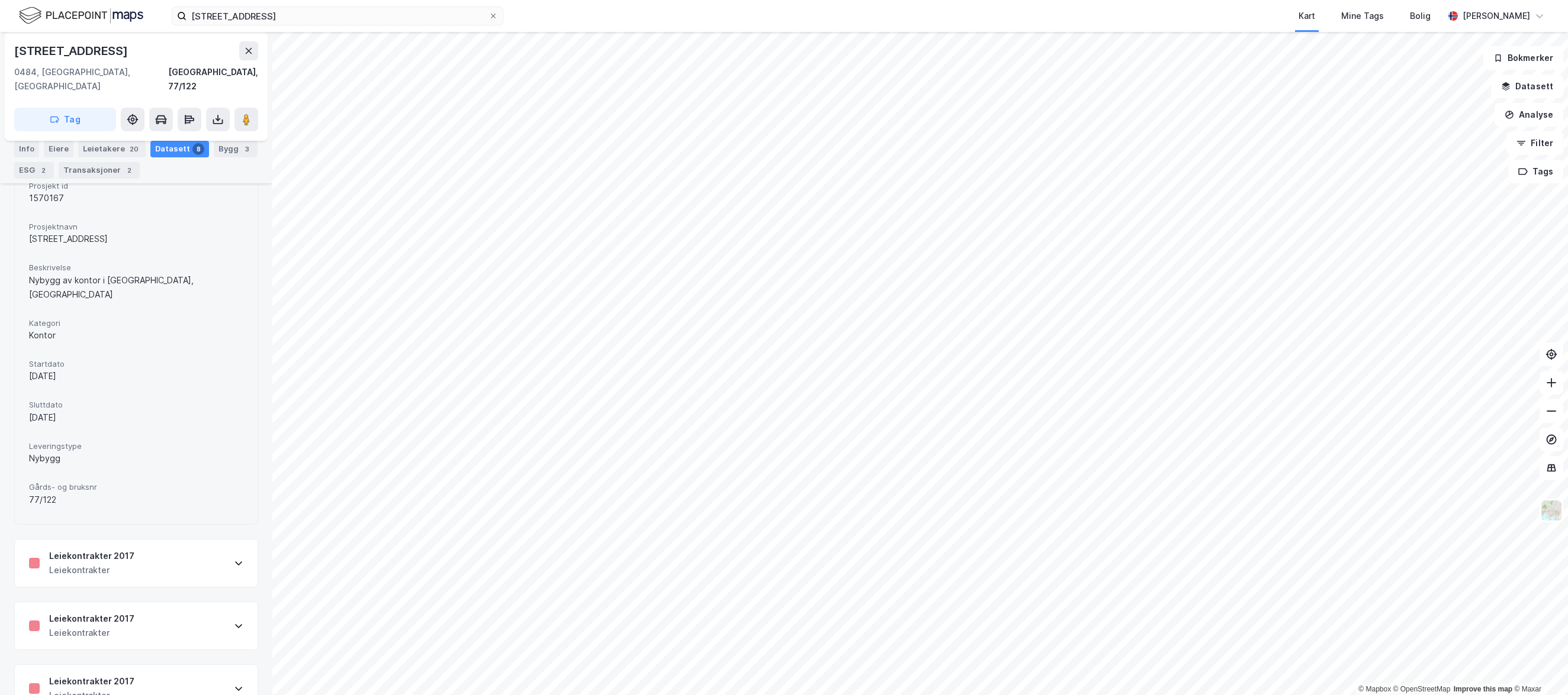
click at [100, 549] on div "Leiekontrakter 2017" at bounding box center [92, 556] width 85 height 14
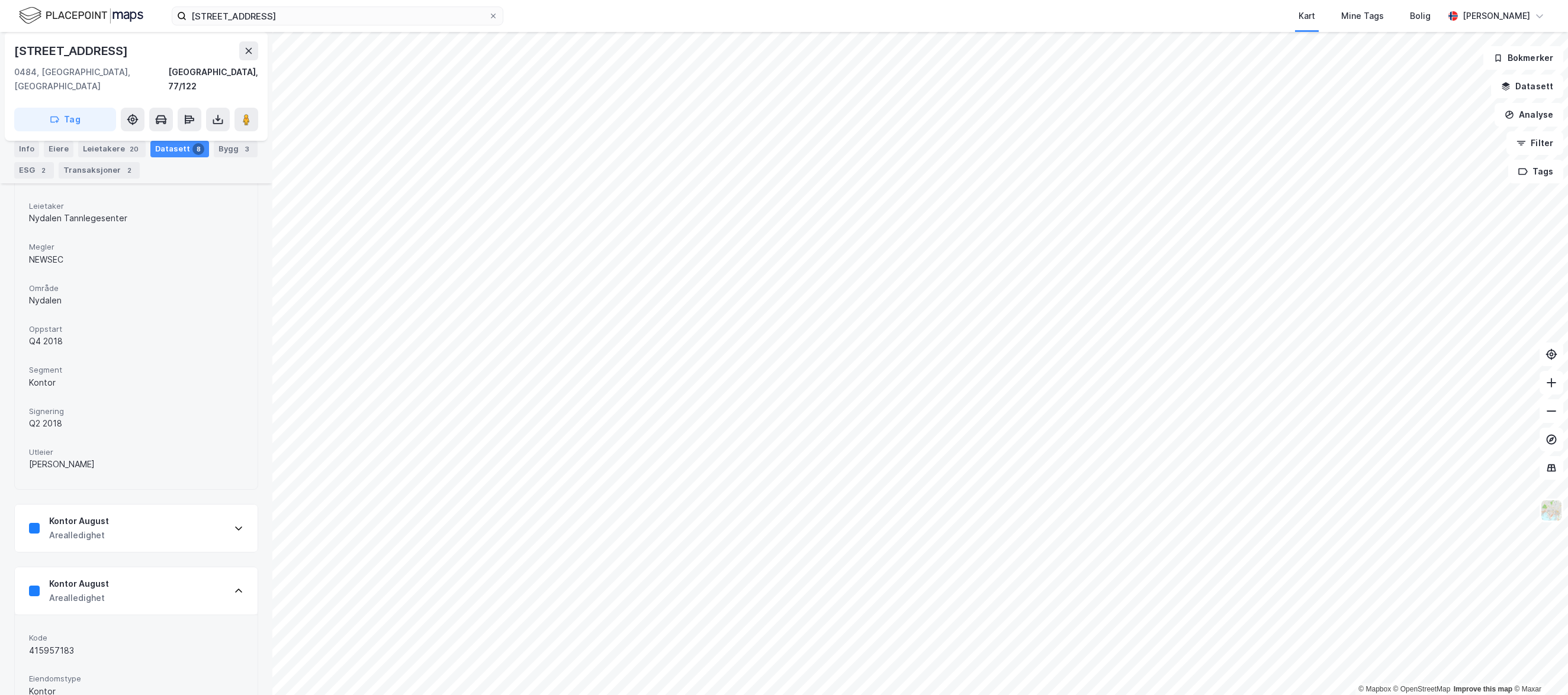
click at [140, 583] on div "Kontor August Arealledighet" at bounding box center [136, 590] width 243 height 47
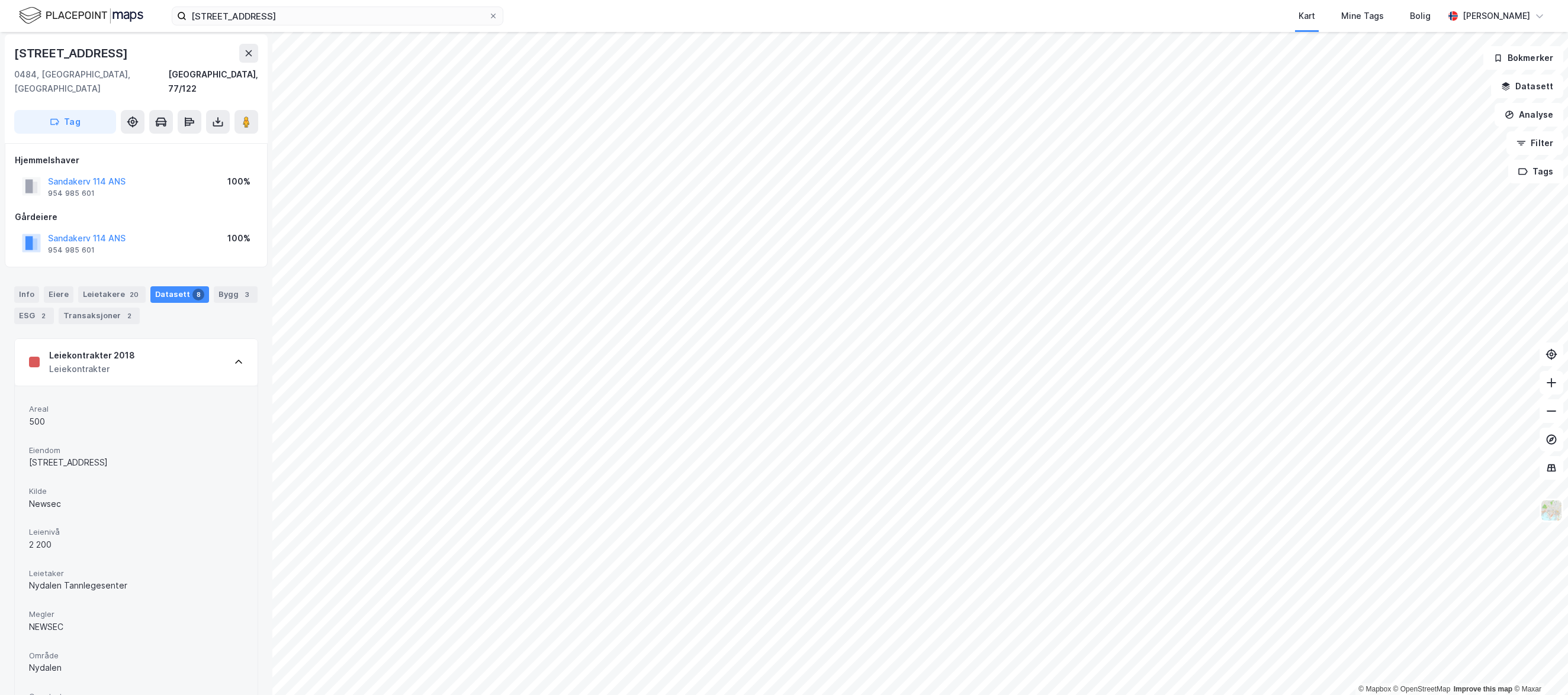
scroll to position [0, 0]
click at [132, 356] on div "Leiekontrakter 2018 Leiekontrakter" at bounding box center [136, 365] width 243 height 47
